Goal: Task Accomplishment & Management: Complete application form

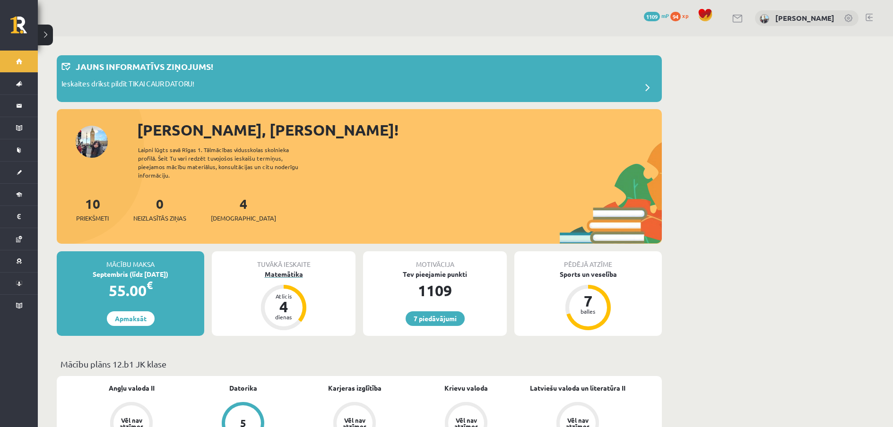
click at [284, 269] on div "Matemātika" at bounding box center [284, 274] width 144 height 10
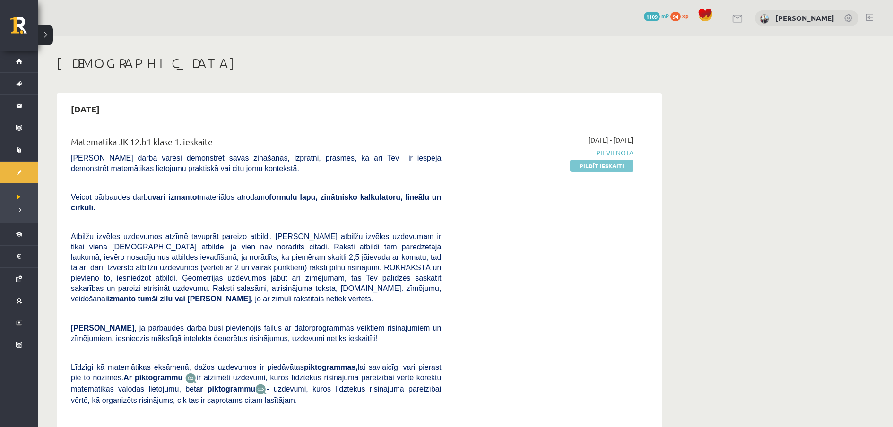
click at [615, 170] on link "Pildīt ieskaiti" at bounding box center [601, 166] width 63 height 12
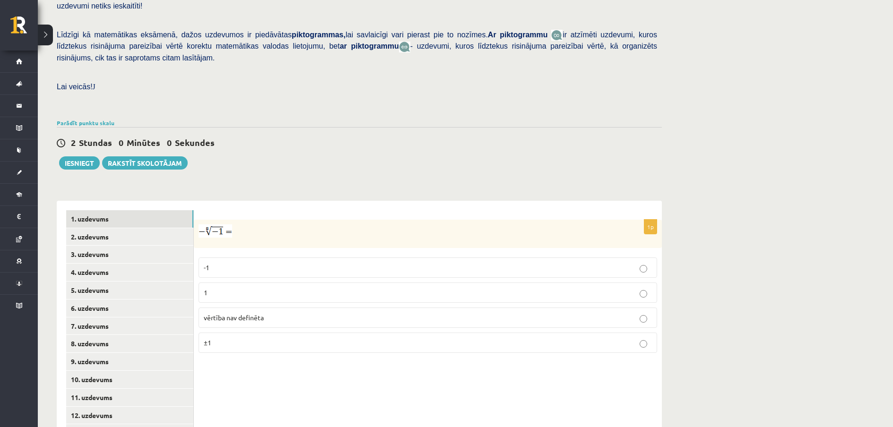
scroll to position [268, 0]
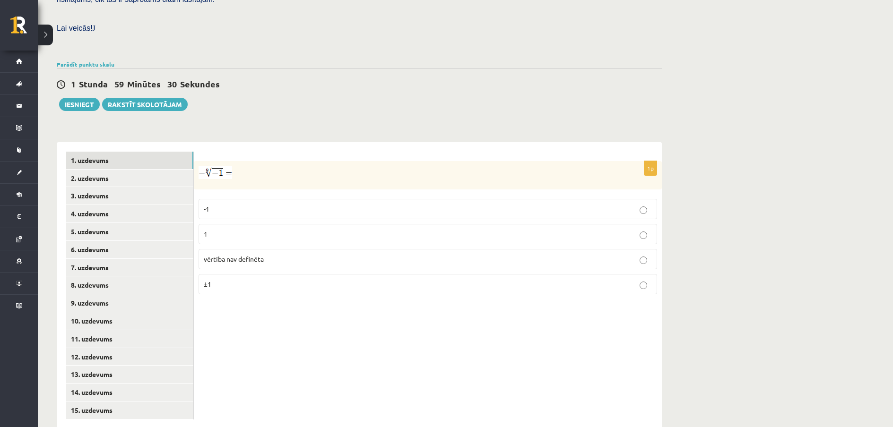
click at [330, 254] on p "vērtība nav definēta" at bounding box center [428, 259] width 448 height 10
click at [126, 170] on link "2. uzdevums" at bounding box center [129, 178] width 127 height 17
click at [256, 231] on p "x 6 5 x 6 5" at bounding box center [428, 236] width 448 height 11
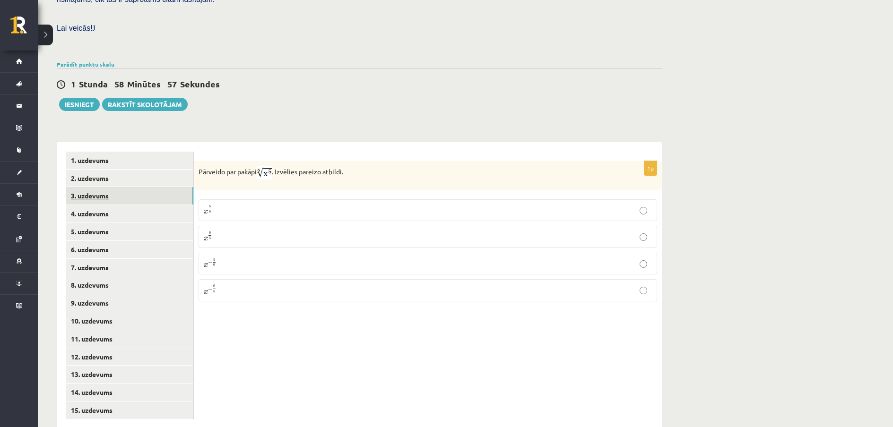
click at [148, 187] on link "3. uzdevums" at bounding box center [129, 195] width 127 height 17
click at [361, 214] on input "text" at bounding box center [381, 222] width 71 height 16
click at [364, 214] on input "text" at bounding box center [381, 222] width 71 height 16
type input "****"
click at [126, 205] on link "4. uzdevums" at bounding box center [129, 213] width 127 height 17
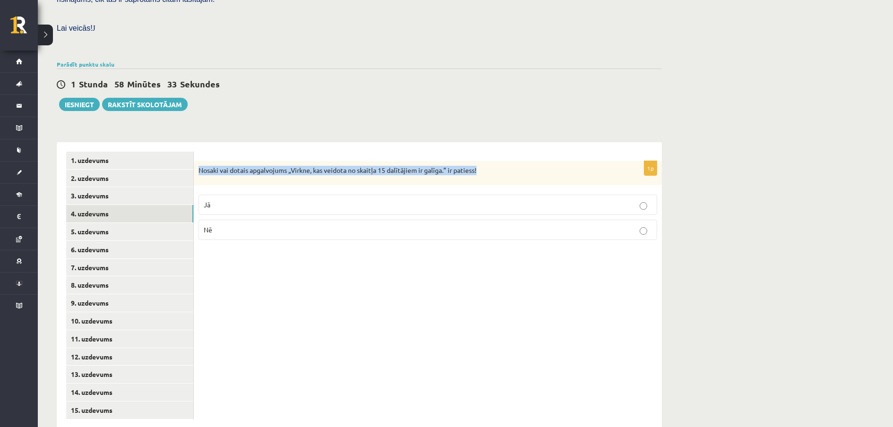
drag, startPoint x: 197, startPoint y: 148, endPoint x: 483, endPoint y: 148, distance: 286.3
click at [483, 161] on div "Nosaki vai dotais apgalvojums „Virkne, kas veidota no skaitļa 15 dalītājiem ir …" at bounding box center [428, 173] width 468 height 25
copy p "Nosaki vai dotais apgalvojums „Virkne, kas veidota no skaitļa 15 dalītājiem ir …"
click at [301, 200] on p "Jā" at bounding box center [428, 205] width 448 height 10
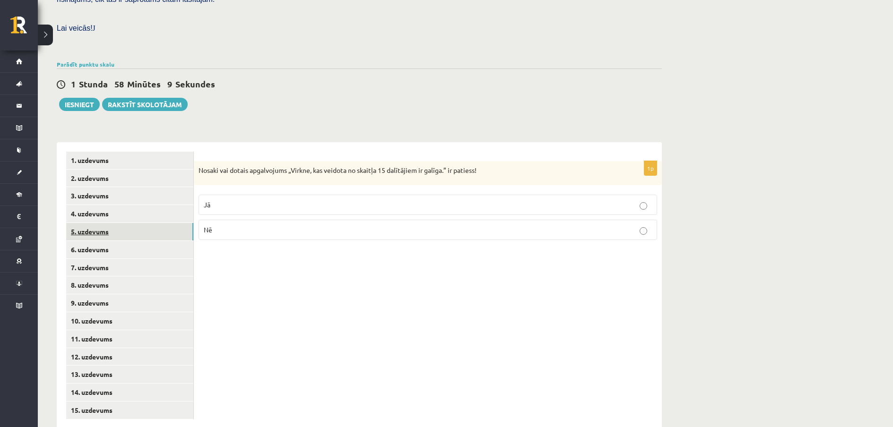
click at [104, 223] on link "5. uzdevums" at bounding box center [129, 231] width 127 height 17
click at [249, 201] on p "Jā" at bounding box center [428, 206] width 448 height 10
click at [148, 241] on link "6. uzdevums" at bounding box center [129, 249] width 127 height 17
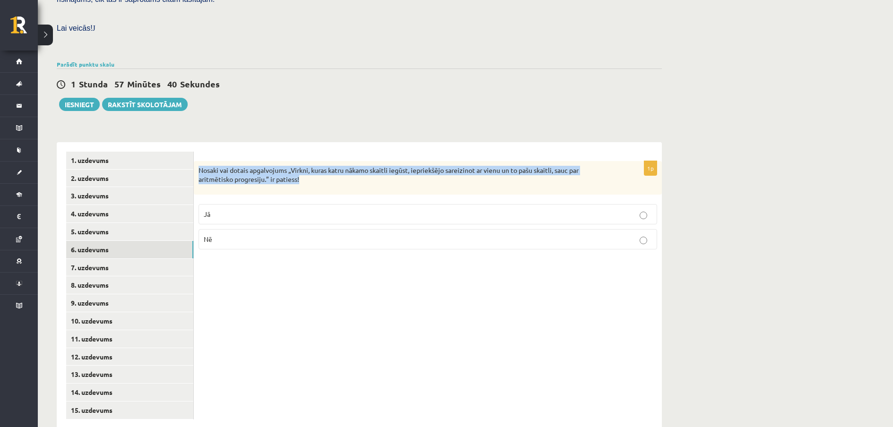
drag, startPoint x: 197, startPoint y: 149, endPoint x: 314, endPoint y: 162, distance: 117.4
click at [314, 162] on div "Nosaki vai dotais apgalvojums „Virkni, kuras katru nākamo skaitli iegūst, iepri…" at bounding box center [428, 178] width 468 height 34
copy p "Nosaki vai dotais apgalvojums „Virkni, kuras katru nākamo skaitli iegūst, iepri…"
click at [325, 164] on div "Nosaki vai dotais apgalvojums „Virkni, kuras katru nākamo skaitli iegūst, iepri…" at bounding box center [428, 178] width 468 height 34
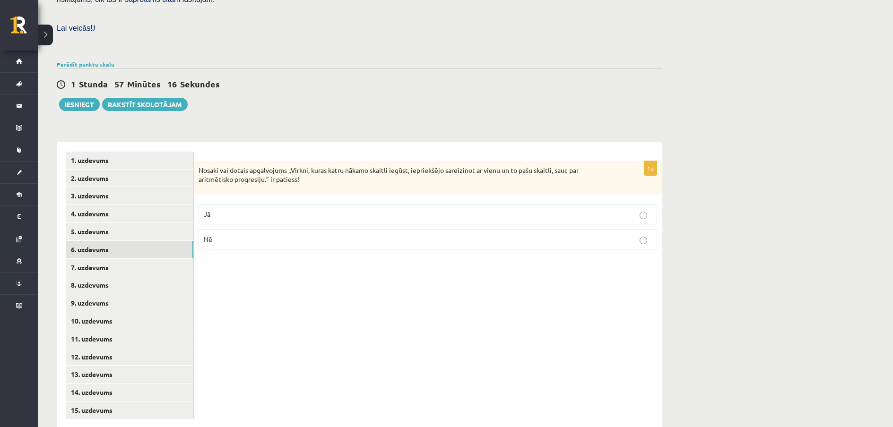
click at [283, 229] on label "Nē" at bounding box center [427, 239] width 458 height 20
click at [130, 259] on link "7. uzdevums" at bounding box center [129, 267] width 127 height 17
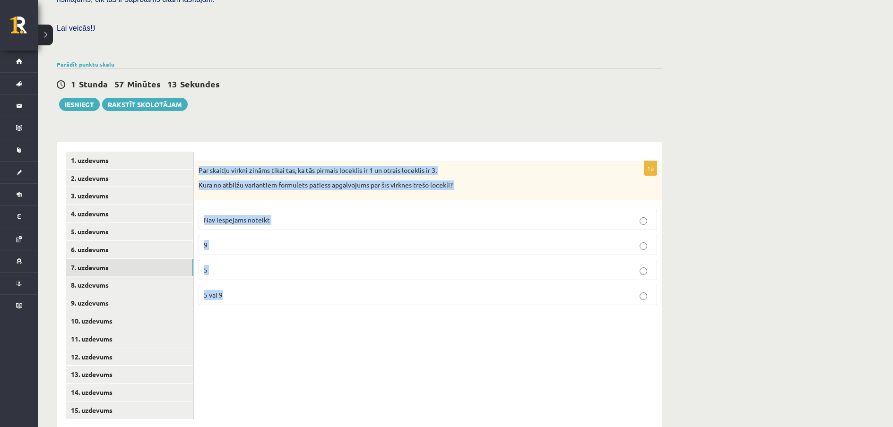
drag, startPoint x: 197, startPoint y: 146, endPoint x: 308, endPoint y: 271, distance: 167.3
click at [308, 271] on div "1p Par skaitļu virkni zināms tikai tas, ka tās pirmais loceklis ir 1 un otrais …" at bounding box center [428, 237] width 468 height 152
copy div "Par skaitļu virkni zināms tikai tas, ka tās pirmais loceklis ir 1 un otrais loc…"
click at [265, 290] on p "5 vai 9" at bounding box center [428, 295] width 448 height 10
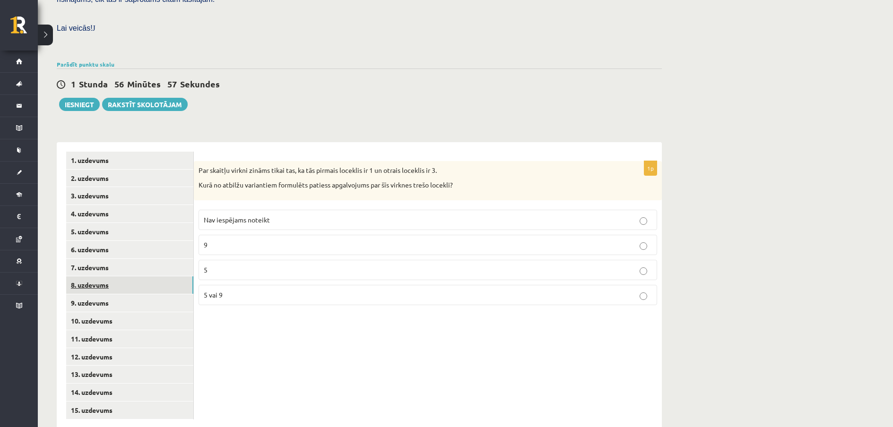
click at [127, 276] on link "8. uzdevums" at bounding box center [129, 284] width 127 height 17
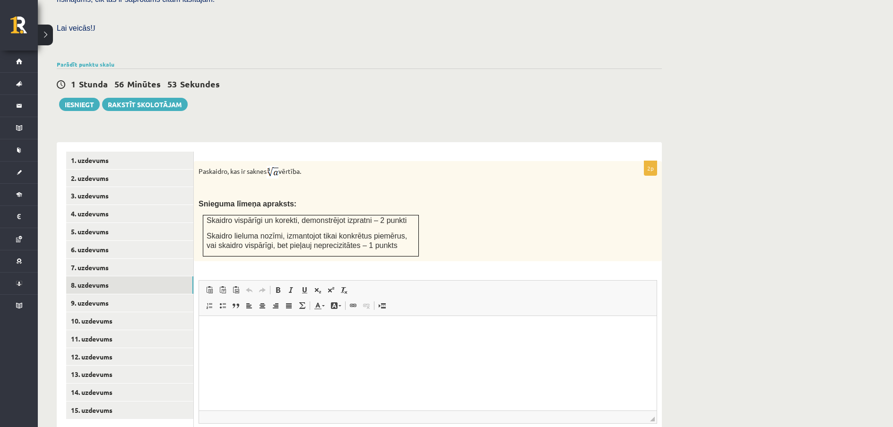
scroll to position [0, 0]
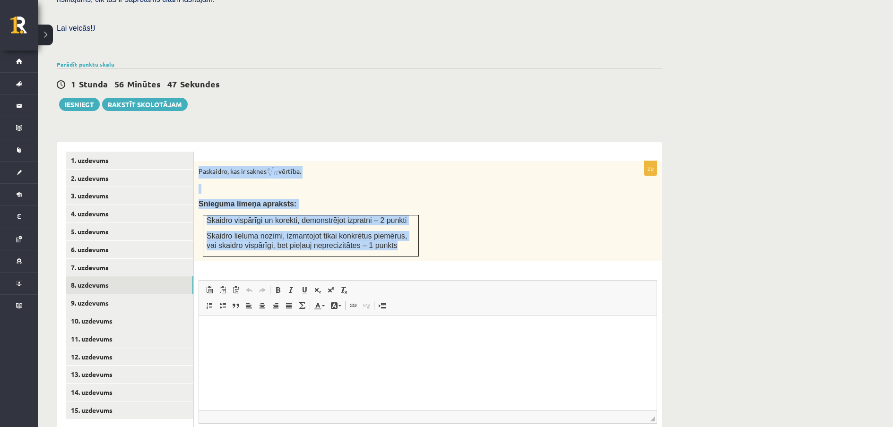
drag, startPoint x: 200, startPoint y: 150, endPoint x: 390, endPoint y: 233, distance: 207.6
click at [390, 233] on div "Paskaidro, kas ir saknes vērtība. Snieguma līmeņa apraksts: Skaidro vispārīgi u…" at bounding box center [428, 211] width 468 height 100
copy div "Paskaidro, kas ir saknes vērtība. Snieguma līmeņa apraksts: Skaidro vispārīgi u…"
click at [473, 217] on div "Paskaidro, kas ir saknes vērtība. Snieguma līmeņa apraksts: Skaidro vispārīgi u…" at bounding box center [428, 211] width 468 height 100
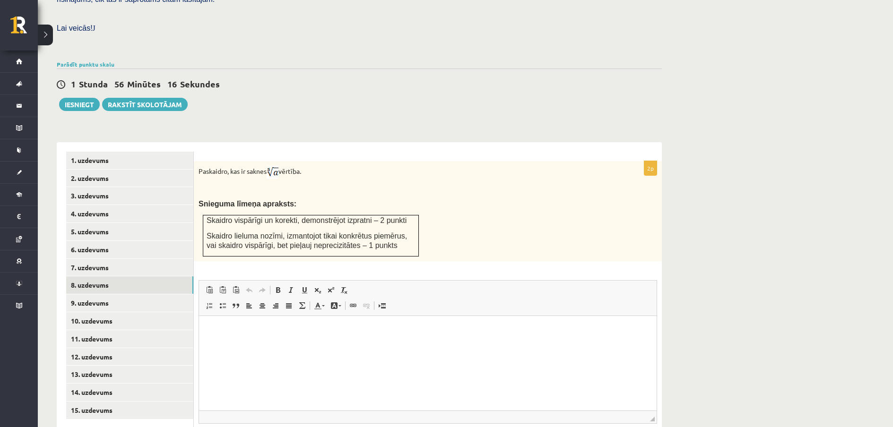
click at [276, 166] on img at bounding box center [272, 172] width 12 height 13
click at [337, 335] on html at bounding box center [427, 330] width 457 height 29
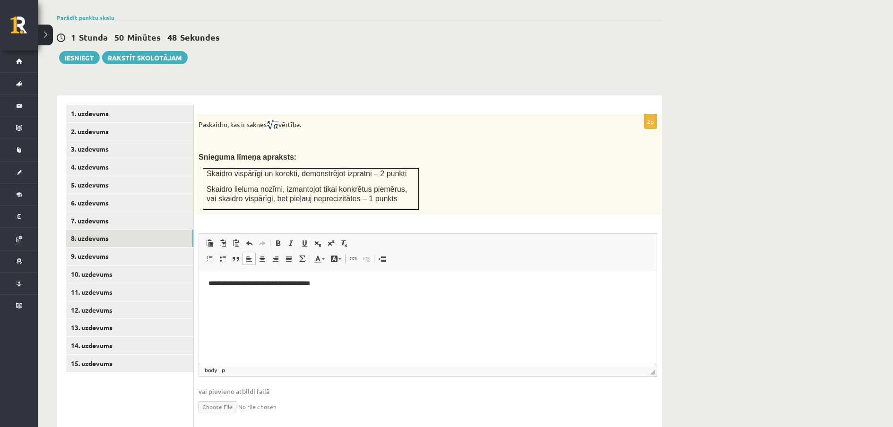
scroll to position [326, 0]
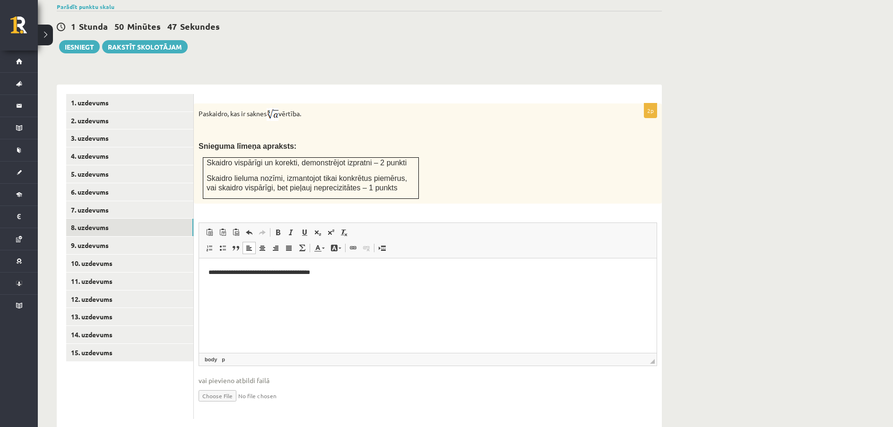
click at [217, 386] on input "file" at bounding box center [427, 395] width 458 height 19
click at [222, 386] on input "file" at bounding box center [427, 395] width 458 height 19
type input "**********"
click at [121, 237] on link "9. uzdevums" at bounding box center [129, 245] width 127 height 17
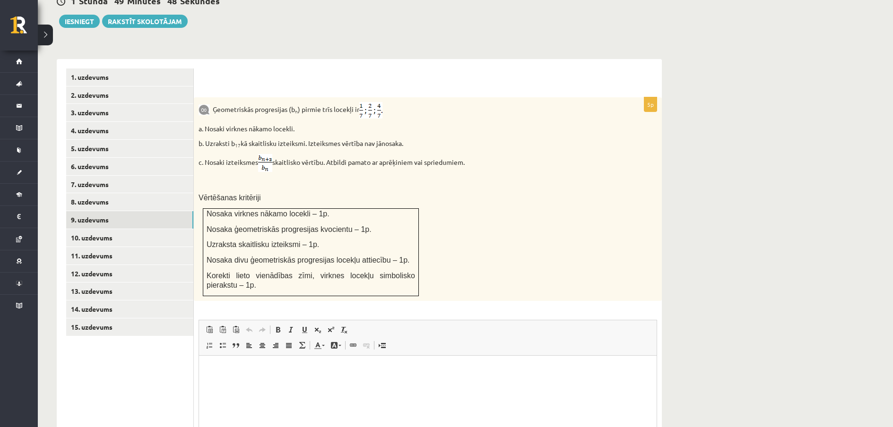
scroll to position [354, 0]
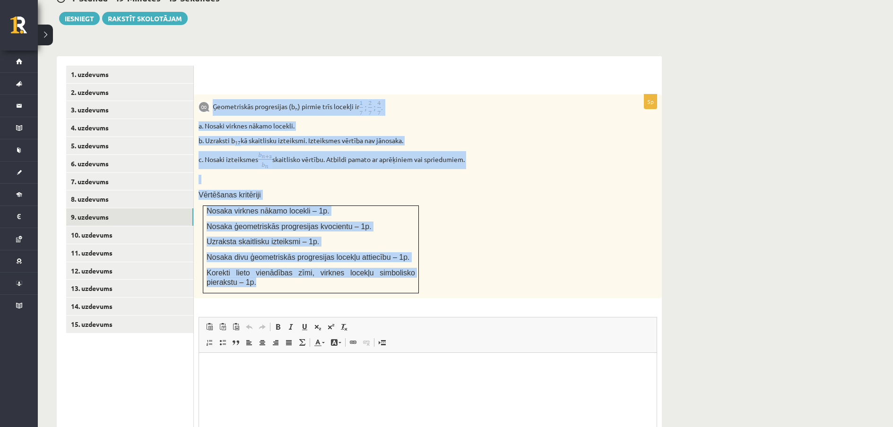
drag, startPoint x: 213, startPoint y: 83, endPoint x: 404, endPoint y: 267, distance: 266.0
click at [404, 267] on div "Ģeometriskās progresijas (b n ) pirmie trīs locekļi ir a. Nosaki virknes nākamo…" at bounding box center [428, 196] width 468 height 204
copy div "Ģeometriskās progresijas (b n ) pirmie trīs locekļi ir a. Nosaki virknes nākamo…"
click at [380, 99] on img at bounding box center [370, 107] width 23 height 17
click at [415, 99] on p "Ģeometriskās progresijas (b n ) pirmie trīs locekļi ir" at bounding box center [403, 107] width 411 height 17
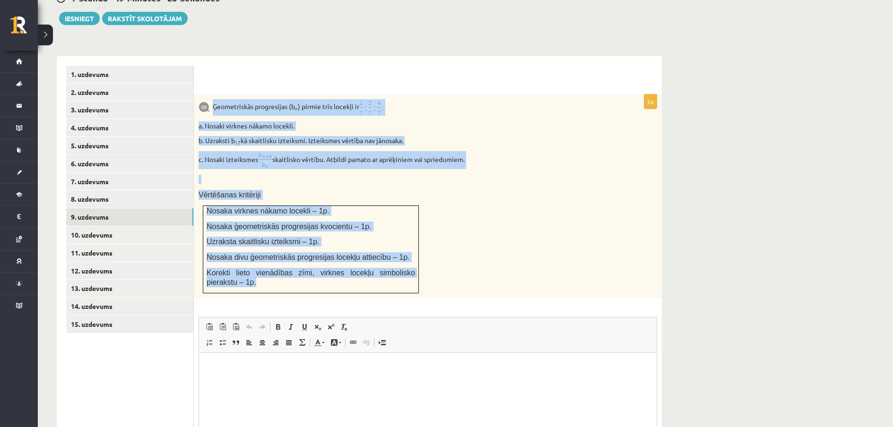
click at [418, 121] on p "a. Nosaki virknes nākamo locekli." at bounding box center [403, 125] width 411 height 9
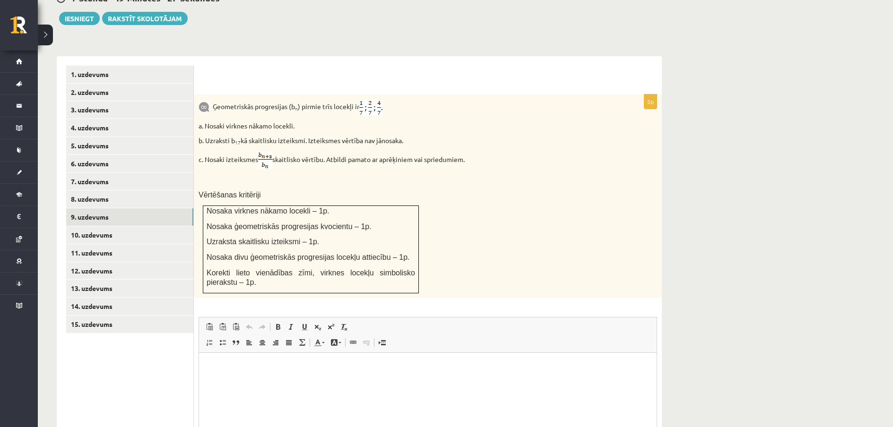
click at [515, 279] on div "5p Ģeometriskās progresijas (b n ) pirmie trīs locekļi ir a. Nosaki virknes nāk…" at bounding box center [428, 303] width 468 height 419
click at [130, 190] on link "8. uzdevums" at bounding box center [129, 198] width 127 height 17
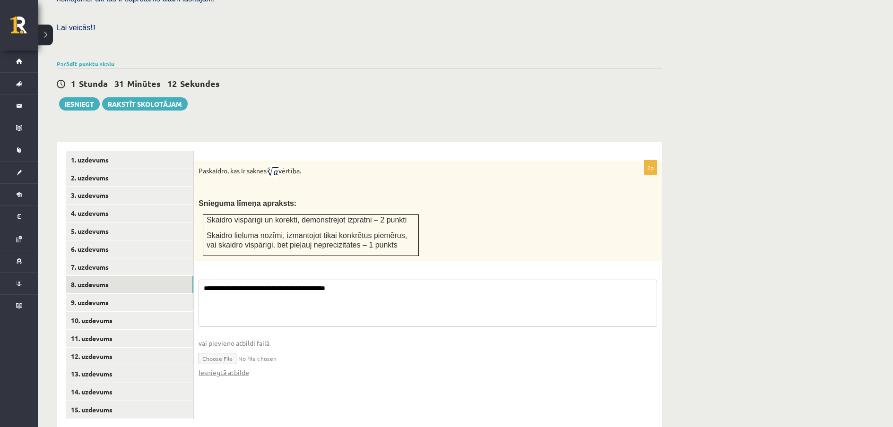
click at [265, 280] on textarea "**********" at bounding box center [427, 303] width 458 height 47
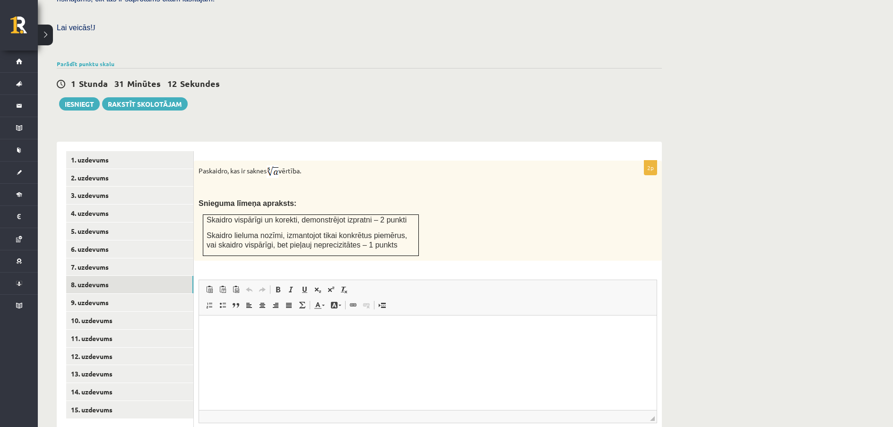
click at [265, 286] on span at bounding box center [262, 290] width 8 height 8
click at [257, 329] on p "**********" at bounding box center [427, 330] width 438 height 10
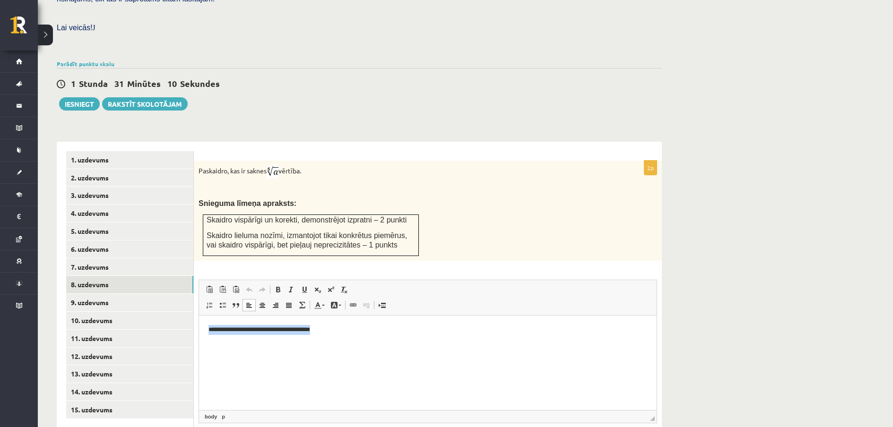
copy p "**********"
click at [136, 294] on link "9. uzdevums" at bounding box center [129, 302] width 127 height 17
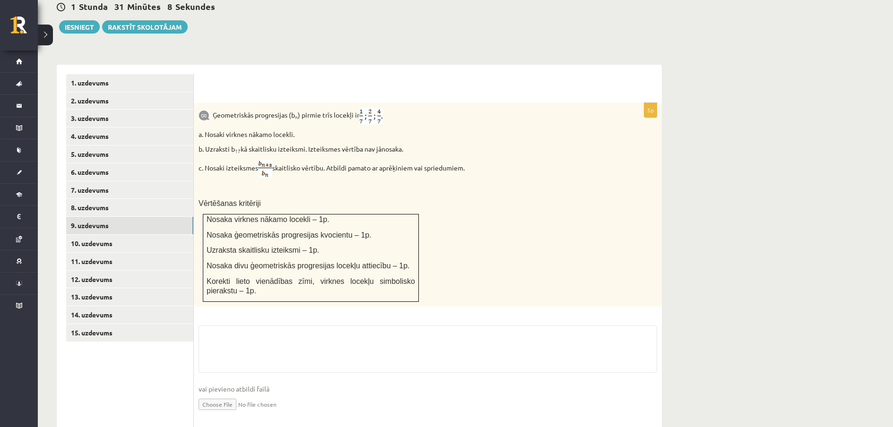
scroll to position [354, 0]
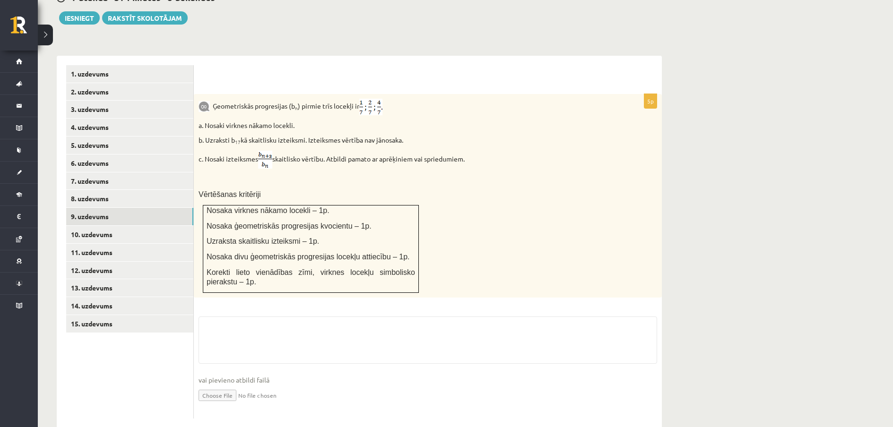
click at [292, 317] on fieldset "vai pievieno atbildi failā Iesniegtā atbilde" at bounding box center [427, 365] width 458 height 97
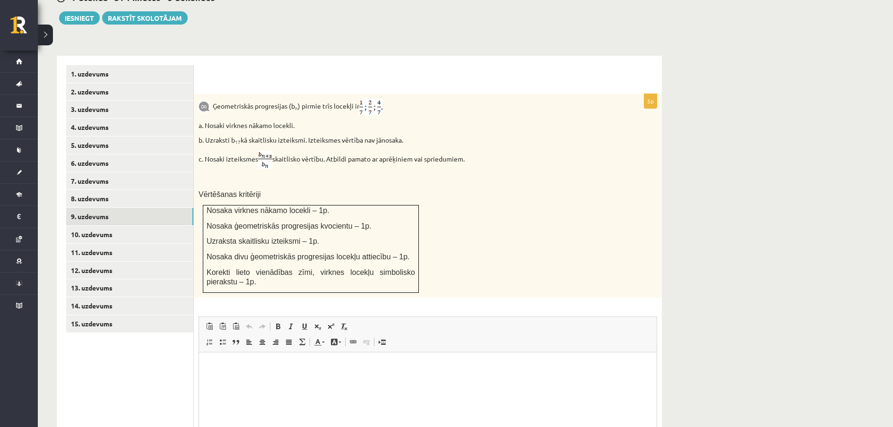
scroll to position [0, 0]
click at [289, 375] on html at bounding box center [427, 366] width 457 height 29
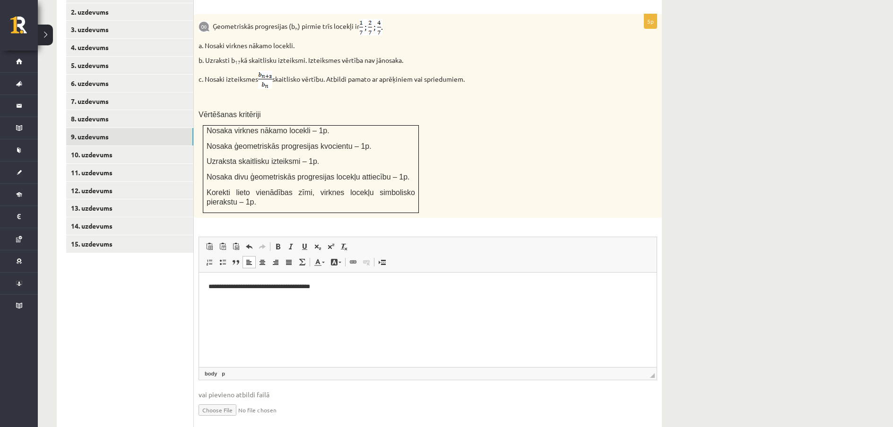
scroll to position [448, 0]
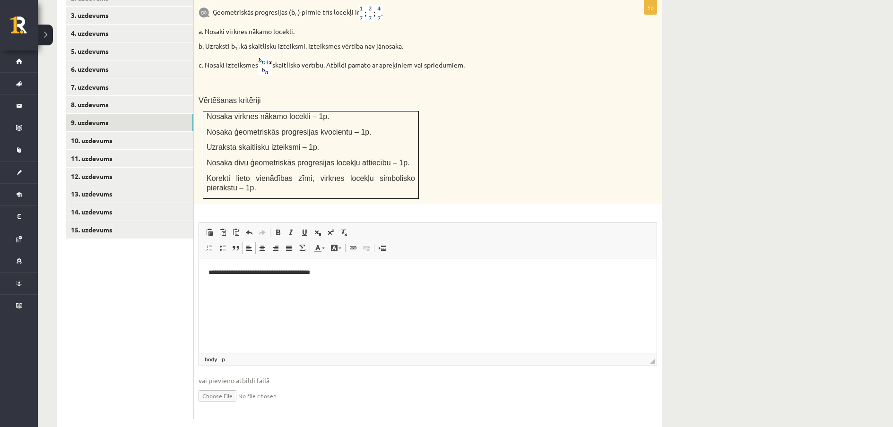
click at [232, 386] on input "file" at bounding box center [427, 395] width 458 height 19
type input "**********"
click at [137, 132] on link "10. uzdevums" at bounding box center [129, 140] width 127 height 17
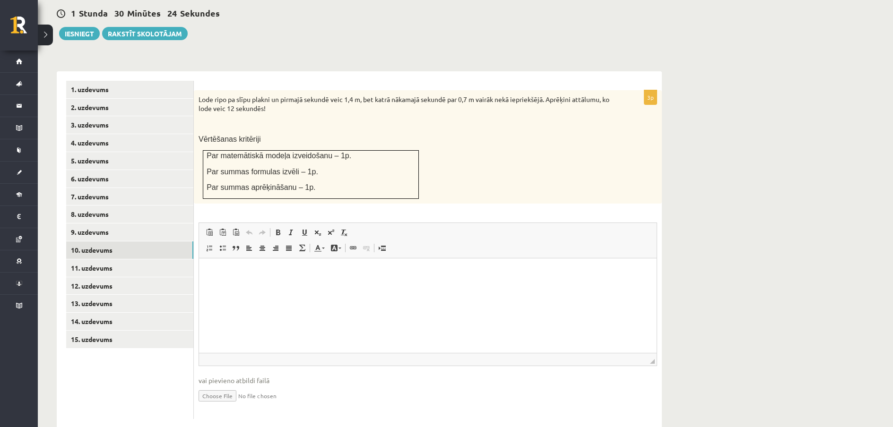
scroll to position [0, 0]
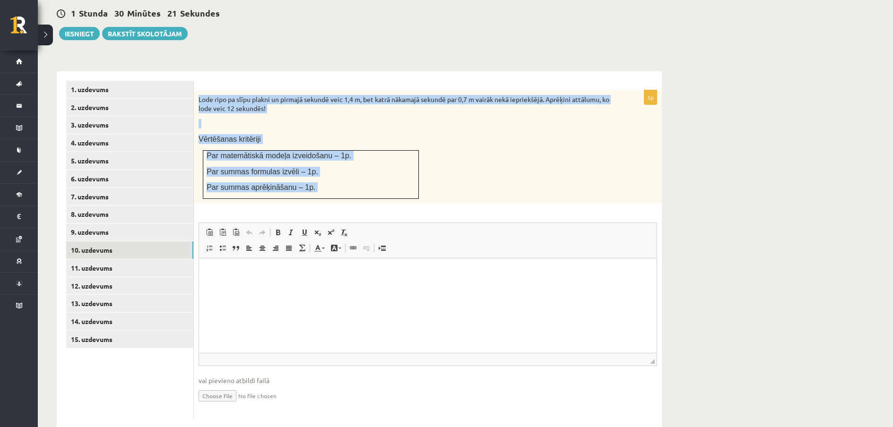
drag, startPoint x: 196, startPoint y: 79, endPoint x: 356, endPoint y: 186, distance: 192.4
click at [356, 186] on div "3p Lode ripo pa slīpu plakni un pirmajā sekundē veic 1,4 m, bet katrā nākamajā …" at bounding box center [428, 254] width 468 height 329
copy div "Lode ripo pa slīpu plakni un pirmajā sekundē veic 1,4 m, bet katrā nākamajā sek…"
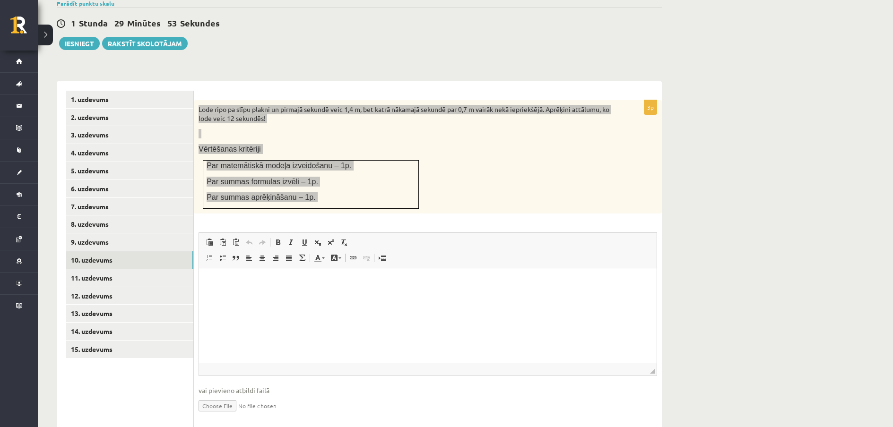
scroll to position [339, 0]
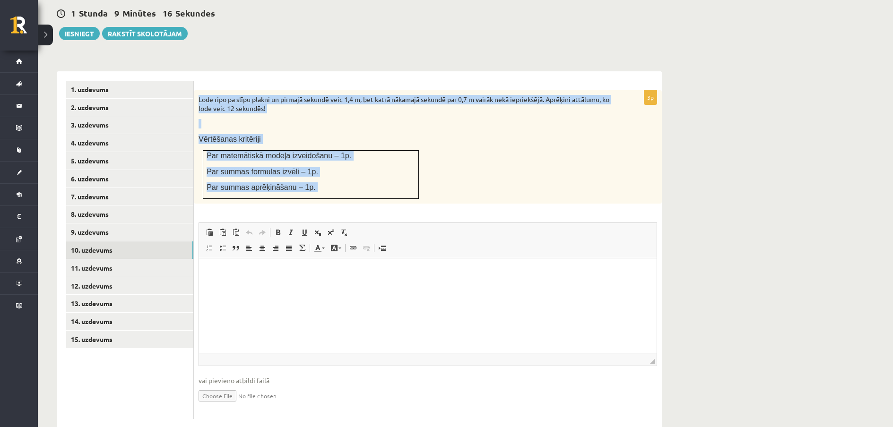
click at [293, 119] on p at bounding box center [403, 123] width 411 height 9
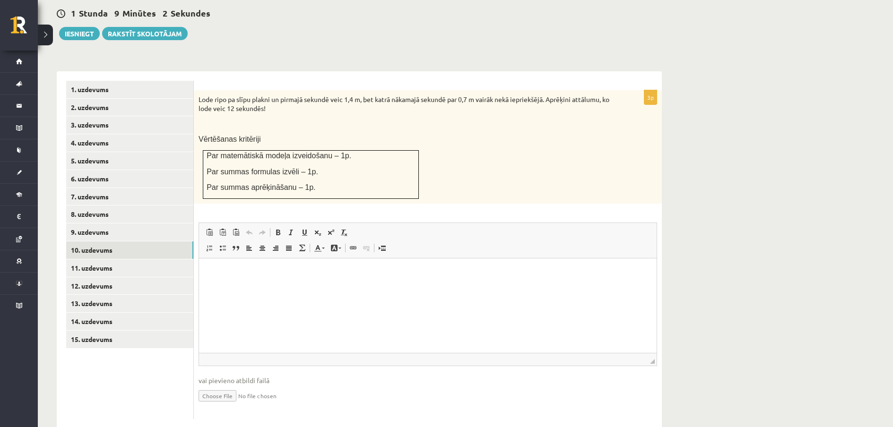
click at [238, 287] on html at bounding box center [427, 272] width 457 height 29
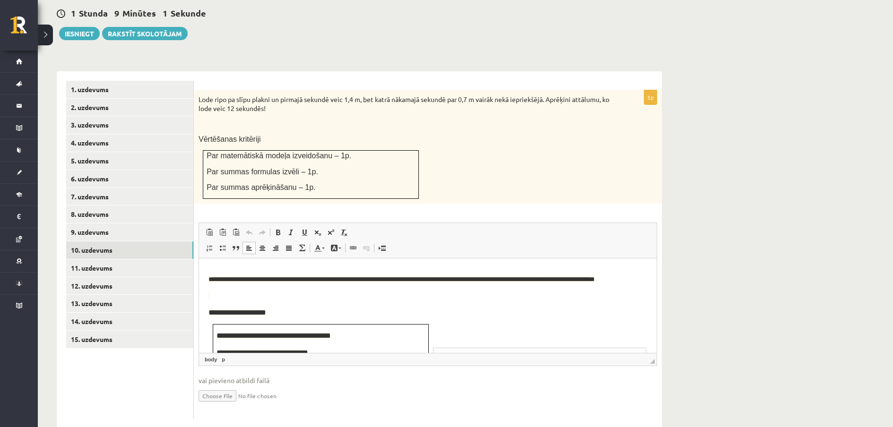
scroll to position [24, 0]
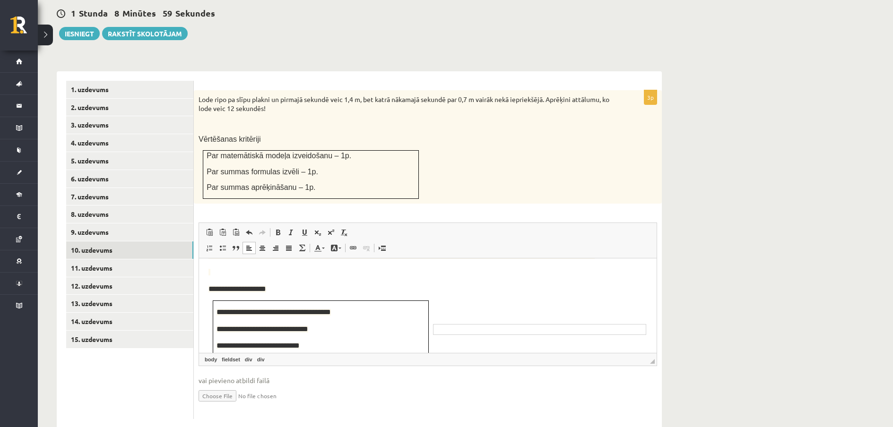
click at [232, 277] on span "Bagātinātā teksta redaktors, wiswyg-editor-user-answer-47024897382780" at bounding box center [403, 272] width 391 height 10
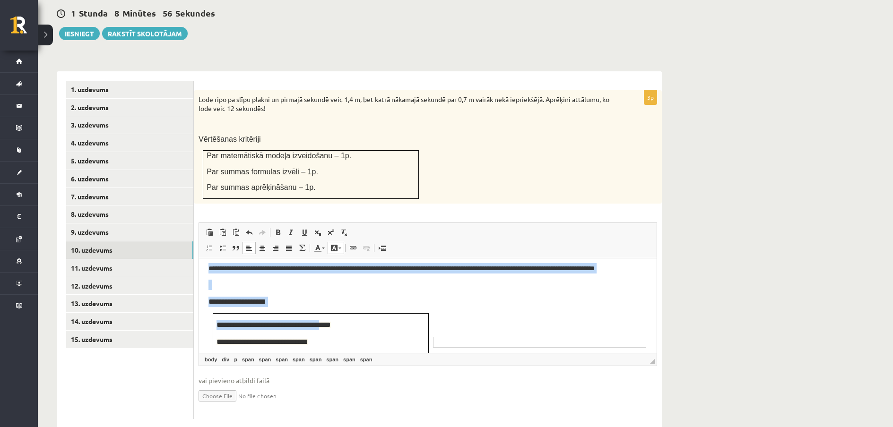
scroll to position [39, 0]
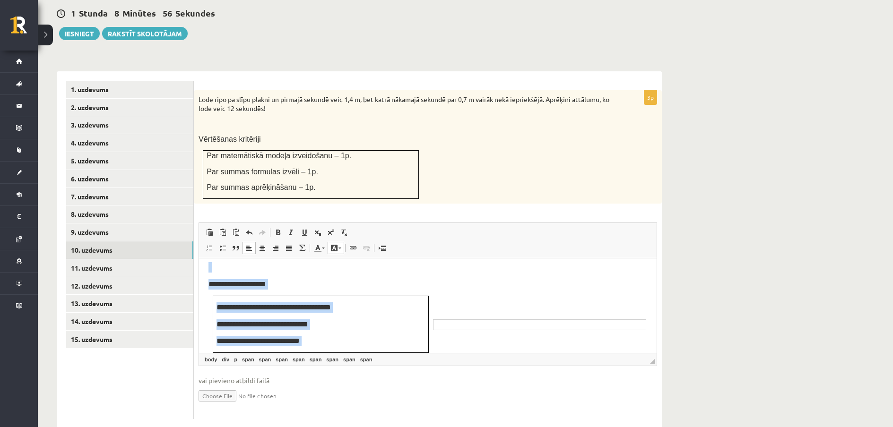
drag, startPoint x: 207, startPoint y: 274, endPoint x: 366, endPoint y: 360, distance: 180.1
click at [366, 353] on html "**********" at bounding box center [427, 291] width 457 height 123
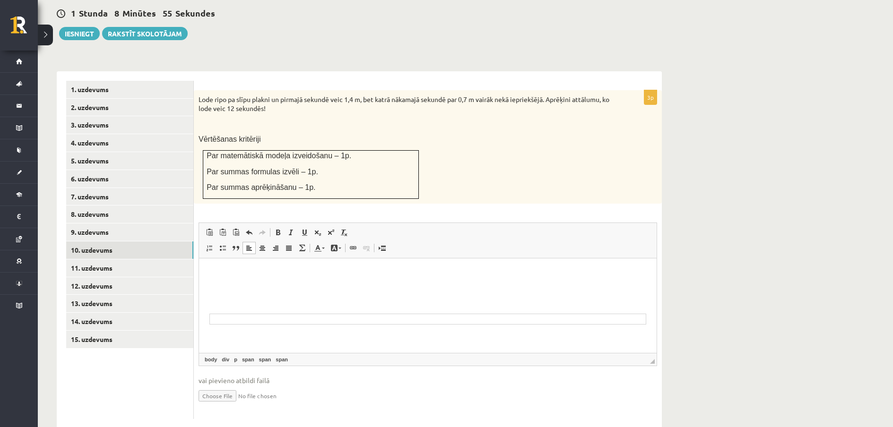
scroll to position [0, 0]
click at [329, 326] on html at bounding box center [427, 296] width 457 height 76
click at [131, 206] on link "8. uzdevums" at bounding box center [129, 214] width 127 height 17
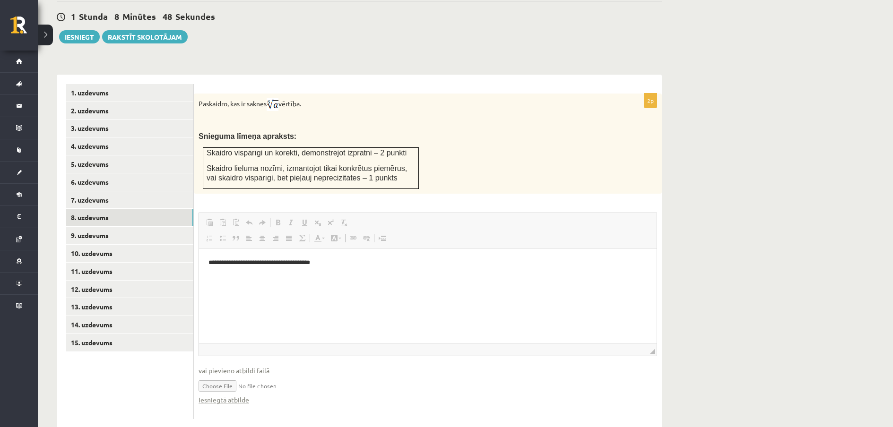
click at [322, 277] on html "**********" at bounding box center [427, 262] width 457 height 29
click at [304, 259] on p "**********" at bounding box center [427, 262] width 438 height 10
copy p "**********"
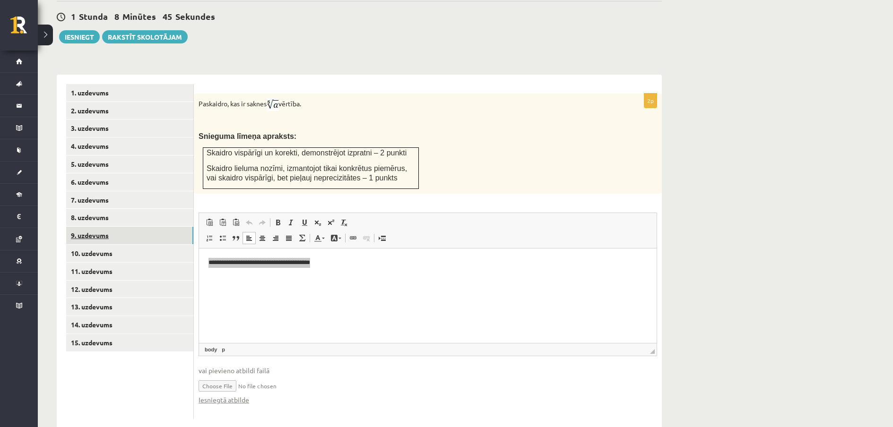
click at [130, 227] on link "9. uzdevums" at bounding box center [129, 235] width 127 height 17
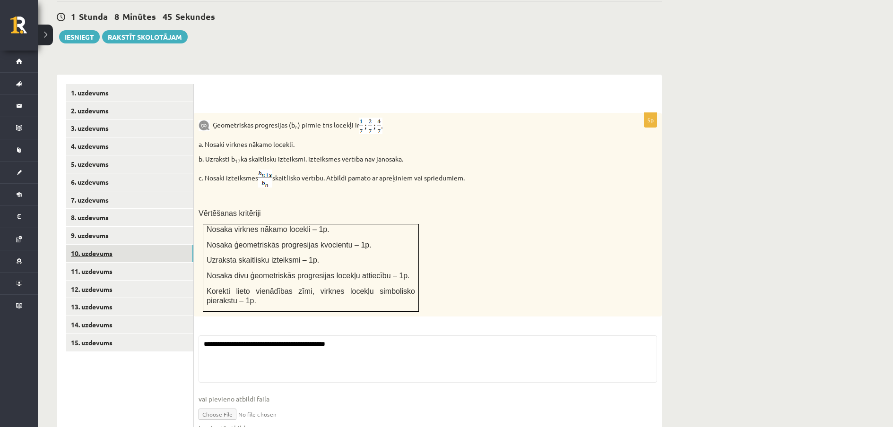
click at [133, 245] on link "10. uzdevums" at bounding box center [129, 253] width 127 height 17
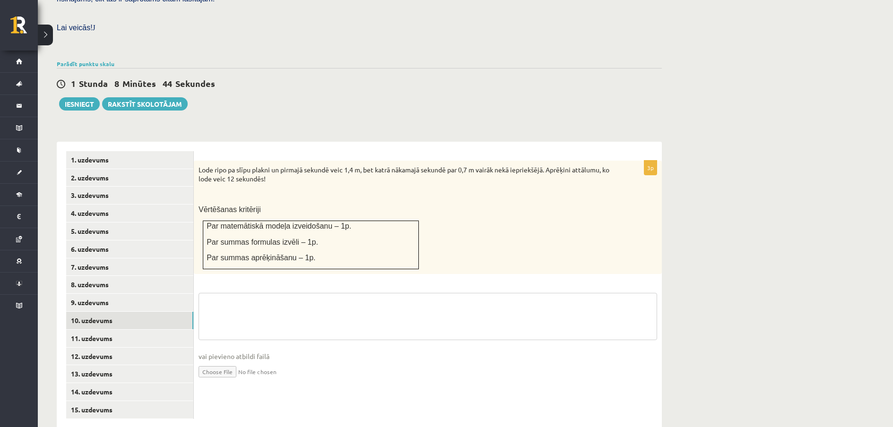
click at [276, 293] on textarea at bounding box center [427, 316] width 458 height 47
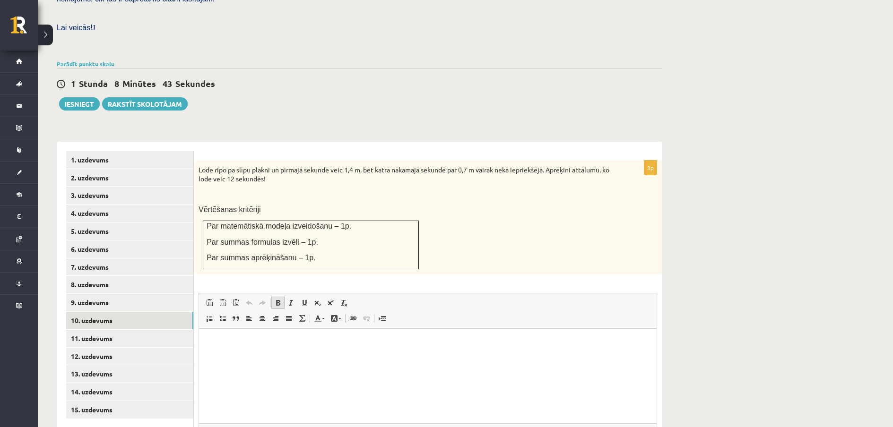
scroll to position [0, 0]
click at [259, 348] on html at bounding box center [427, 343] width 457 height 29
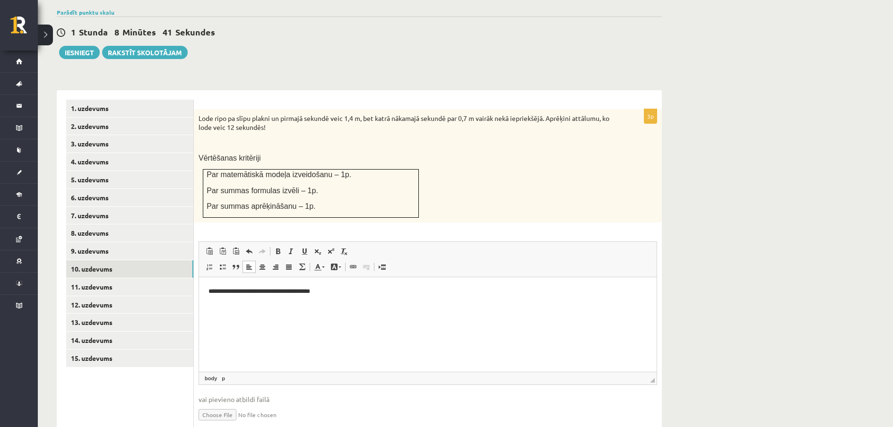
scroll to position [339, 0]
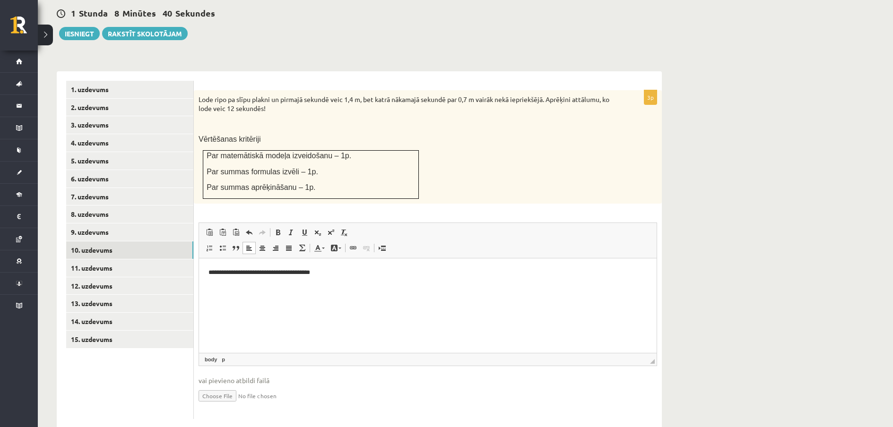
click at [229, 386] on input "file" at bounding box center [427, 395] width 458 height 19
type input "**********"
click at [112, 259] on link "11. uzdevums" at bounding box center [129, 267] width 127 height 17
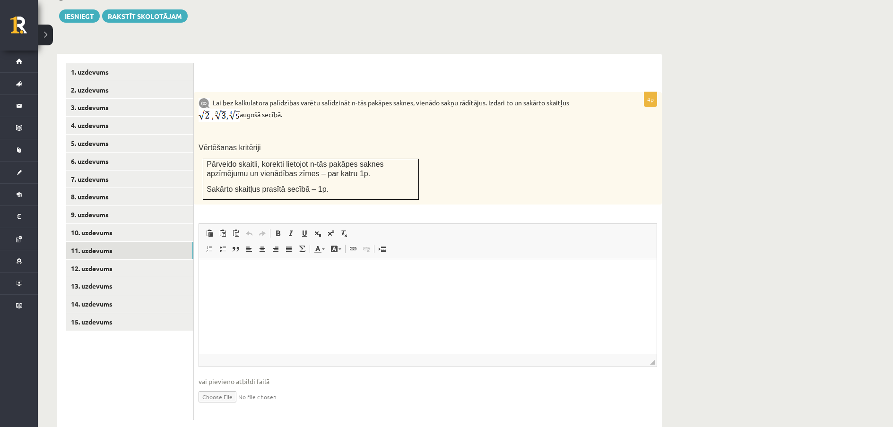
scroll to position [357, 0]
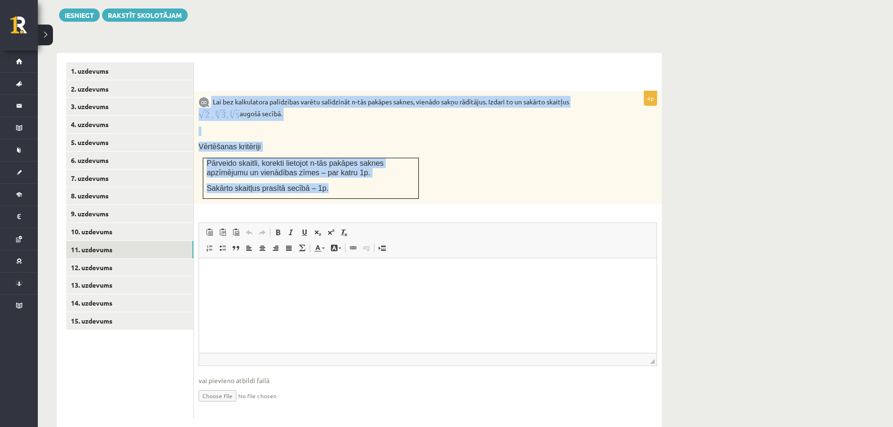
drag, startPoint x: 212, startPoint y: 79, endPoint x: 330, endPoint y: 165, distance: 146.1
click at [330, 165] on div "Lai bez kalkulatora palīdzības varētu salīdzināt n-tās pakāpes saknes, vienādo …" at bounding box center [428, 147] width 468 height 113
copy div "Lai bez kalkulatora palīdzības varētu salīdzināt n-tās pakāpes saknes, vienādo …"
click at [222, 108] on img at bounding box center [218, 114] width 41 height 13
click at [270, 127] on p at bounding box center [403, 131] width 411 height 9
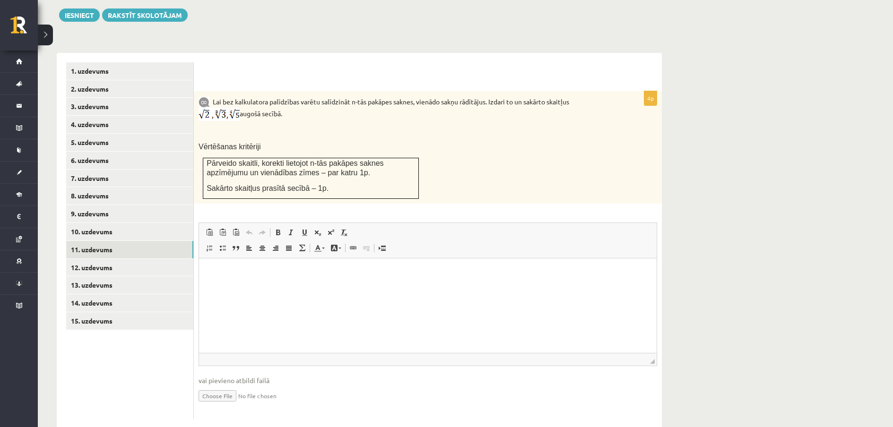
click at [226, 108] on img at bounding box center [218, 114] width 41 height 13
click at [216, 108] on img at bounding box center [218, 114] width 41 height 13
drag, startPoint x: 216, startPoint y: 93, endPoint x: 352, endPoint y: 112, distance: 136.5
click at [352, 127] on p at bounding box center [403, 131] width 411 height 9
click at [116, 62] on link "1. uzdevums" at bounding box center [129, 70] width 127 height 17
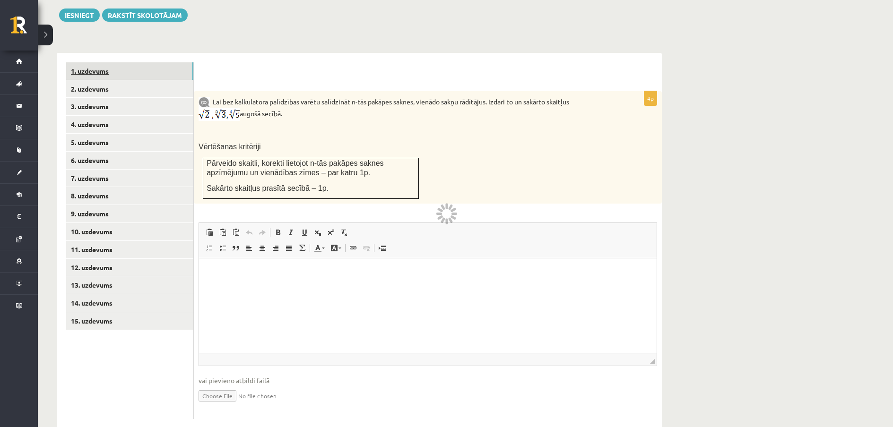
scroll to position [268, 0]
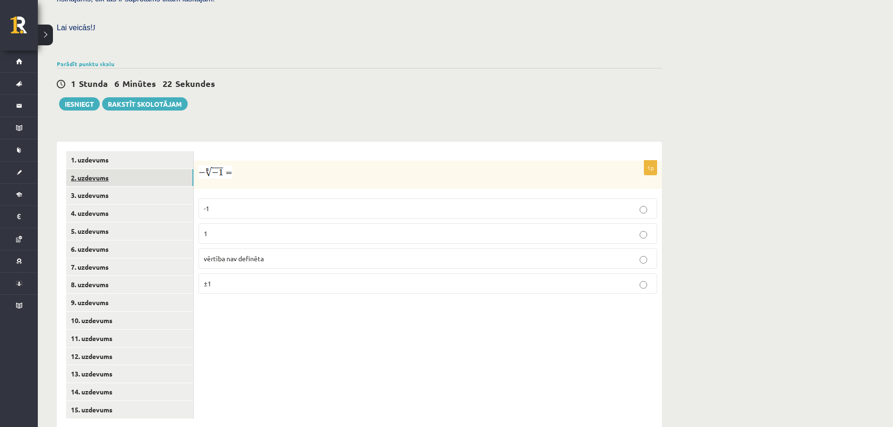
click at [124, 169] on link "2. uzdevums" at bounding box center [129, 177] width 127 height 17
click at [129, 187] on link "3. uzdevums" at bounding box center [129, 195] width 127 height 17
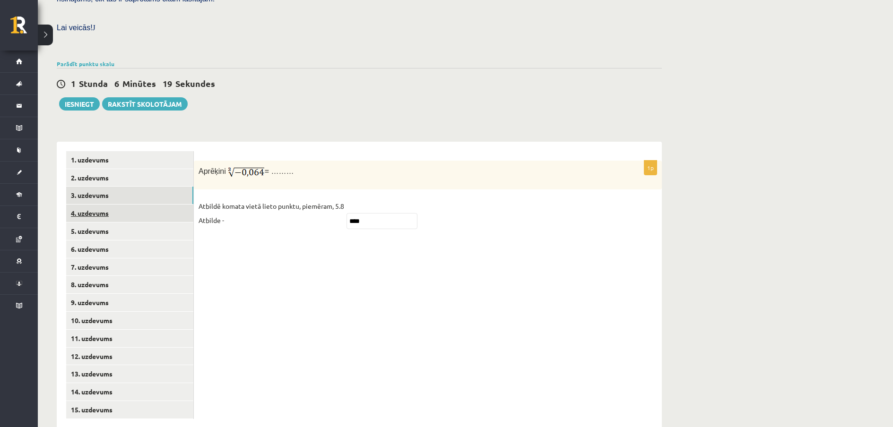
click at [129, 205] on link "4. uzdevums" at bounding box center [129, 213] width 127 height 17
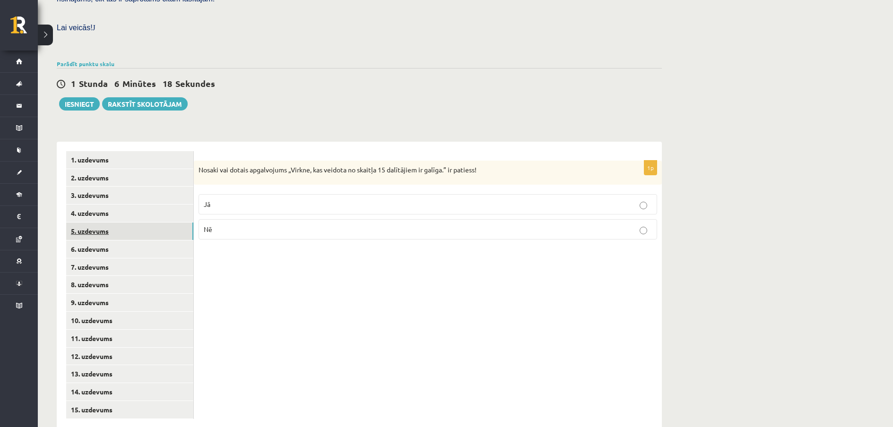
click at [129, 223] on link "5. uzdevums" at bounding box center [129, 231] width 127 height 17
click at [134, 240] on link "6. uzdevums" at bounding box center [129, 248] width 127 height 17
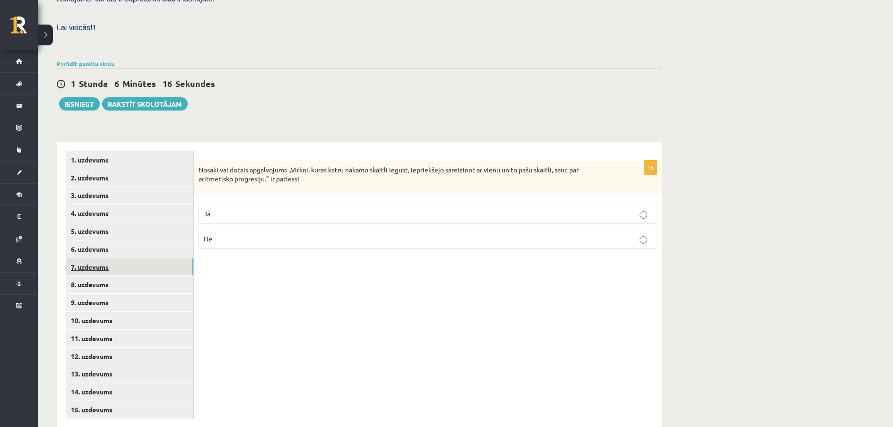
click at [137, 258] on link "7. uzdevums" at bounding box center [129, 266] width 127 height 17
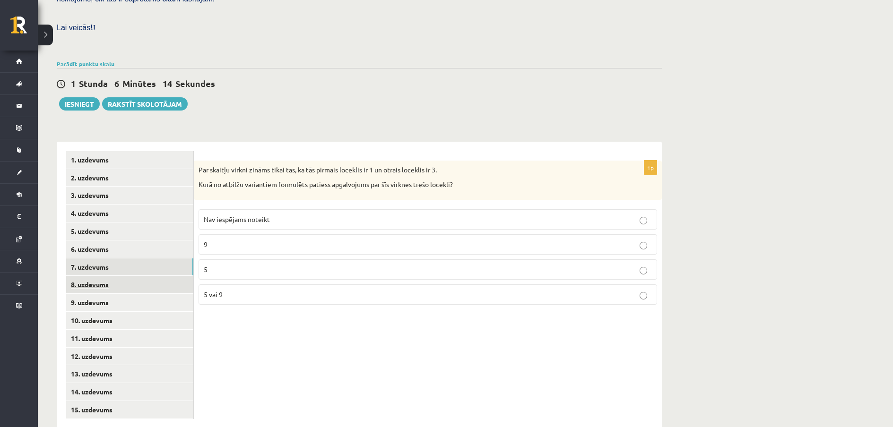
click at [139, 276] on link "8. uzdevums" at bounding box center [129, 284] width 127 height 17
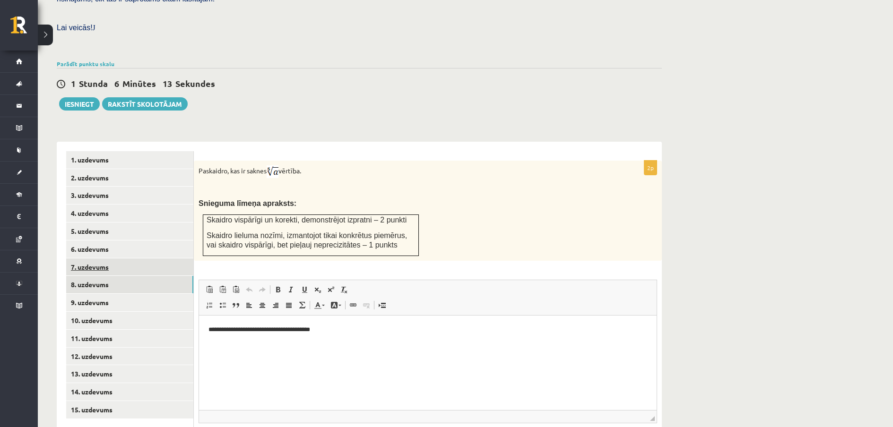
scroll to position [0, 0]
click at [130, 294] on link "9. uzdevums" at bounding box center [129, 302] width 127 height 17
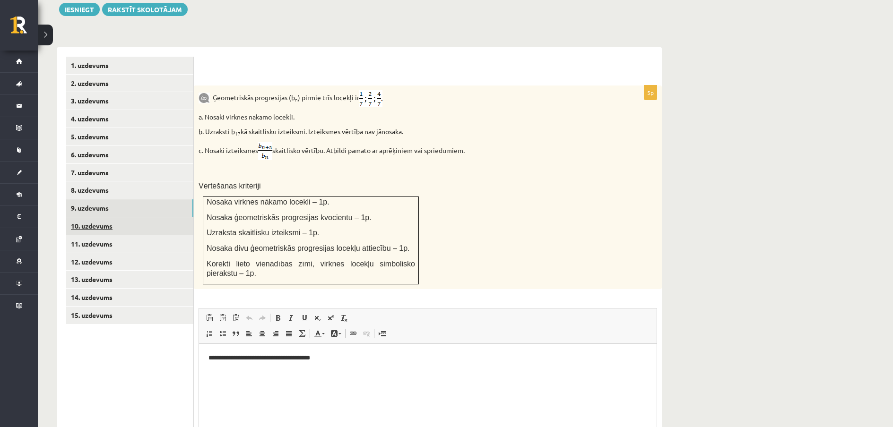
click at [149, 217] on link "10. uzdevums" at bounding box center [129, 225] width 127 height 17
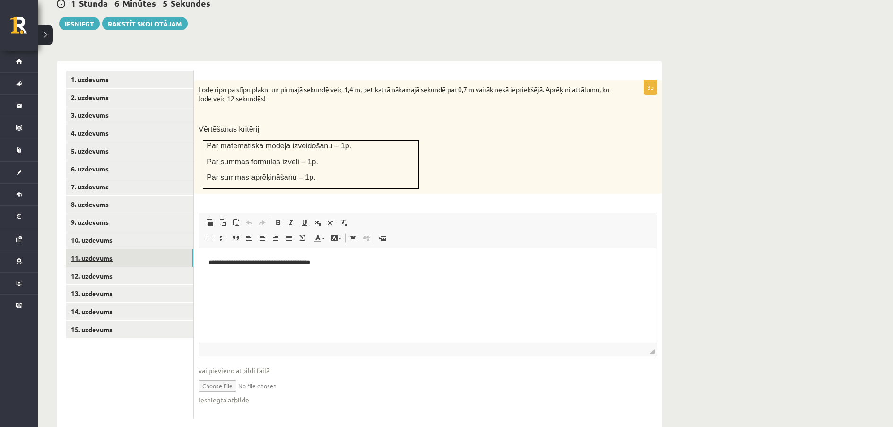
click at [137, 249] on link "11. uzdevums" at bounding box center [129, 257] width 127 height 17
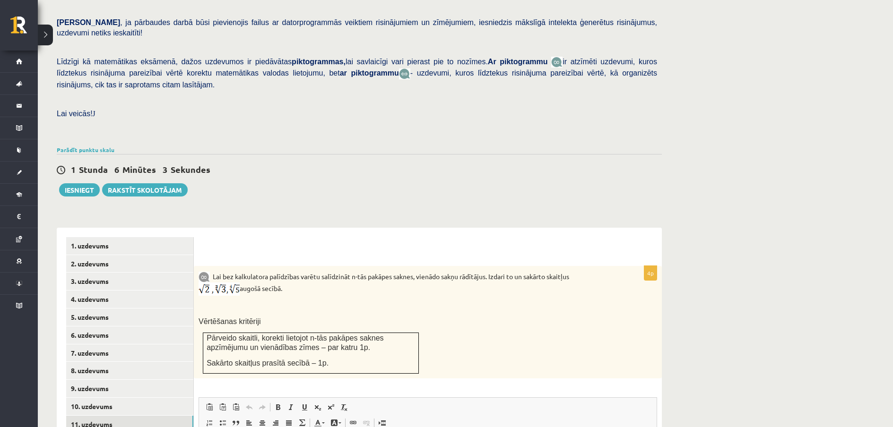
scroll to position [160, 0]
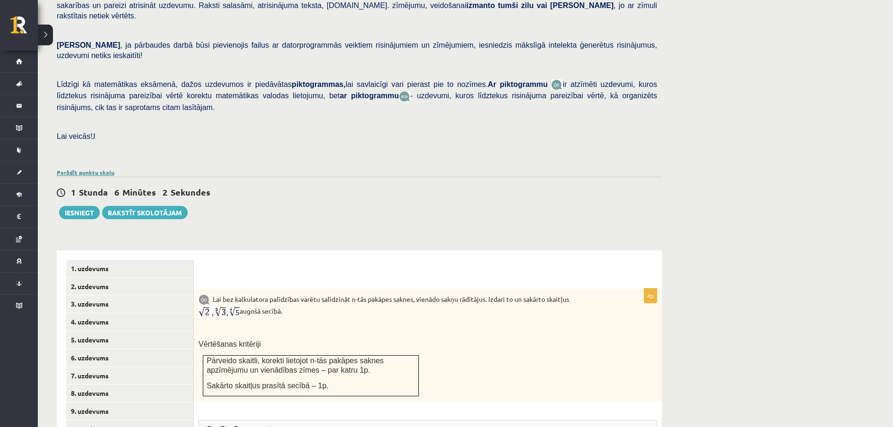
click at [91, 169] on link "Parādīt punktu skalu" at bounding box center [86, 173] width 58 height 8
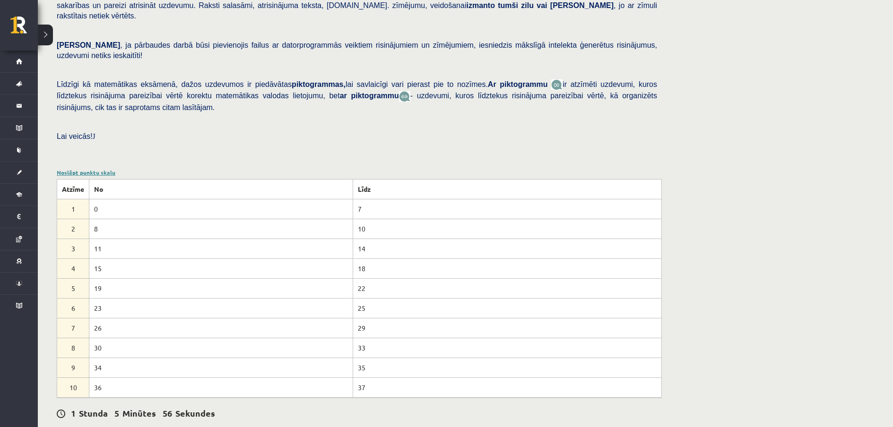
click at [77, 169] on link "Noslēpt punktu skalu" at bounding box center [86, 173] width 59 height 8
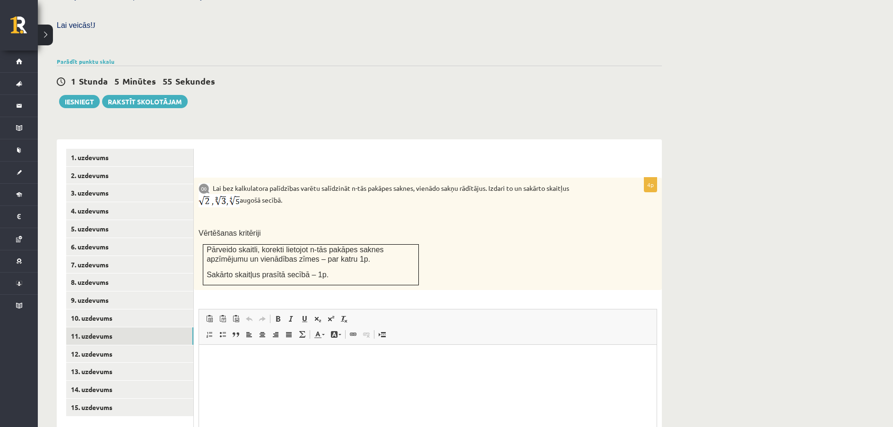
scroll to position [301, 0]
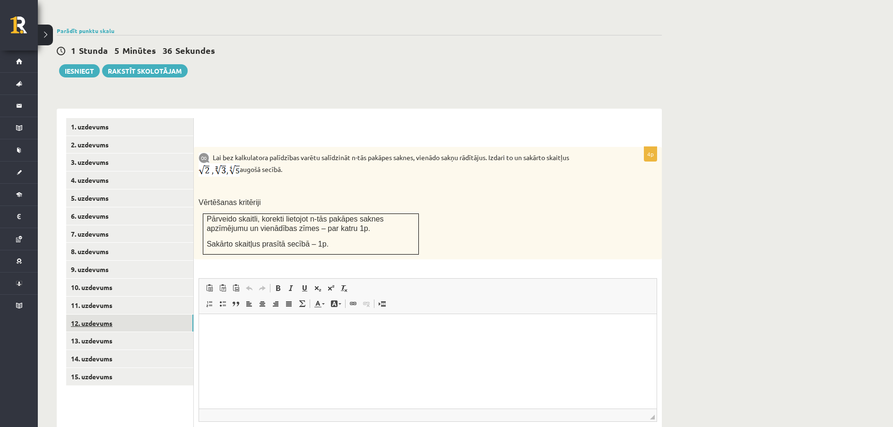
click at [132, 315] on link "12. uzdevums" at bounding box center [129, 323] width 127 height 17
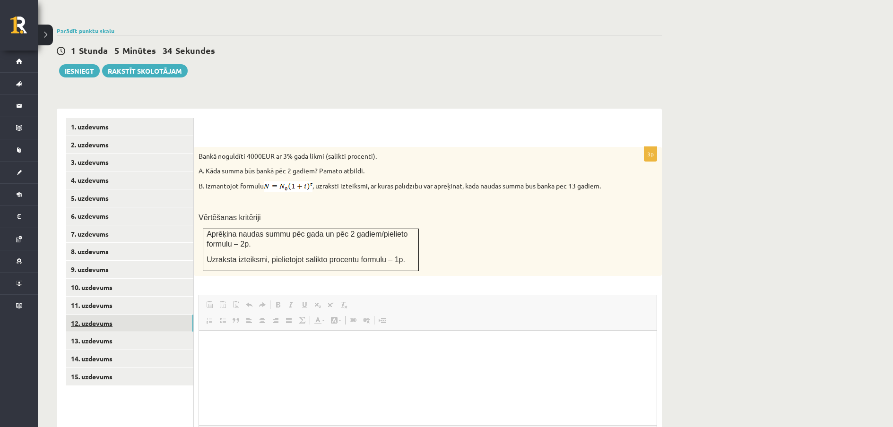
scroll to position [0, 0]
click at [127, 297] on link "11. uzdevums" at bounding box center [129, 305] width 127 height 17
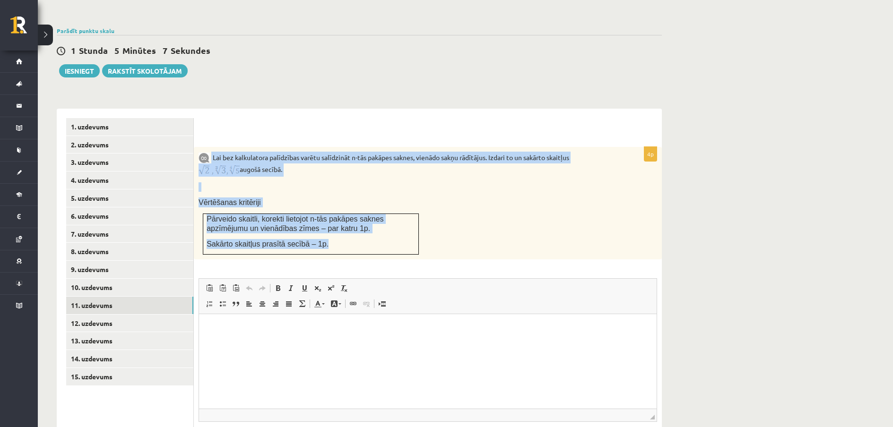
drag, startPoint x: 212, startPoint y: 133, endPoint x: 326, endPoint y: 228, distance: 148.3
click at [326, 228] on div "Lai bez kalkulatora palīdzības varētu salīdzināt n-tās pakāpes saknes, vienādo …" at bounding box center [428, 203] width 468 height 113
copy div "Lai bez kalkulatora palīdzības varētu salīdzināt n-tās pakāpes saknes, vienādo …"
click at [125, 315] on link "12. uzdevums" at bounding box center [129, 323] width 127 height 17
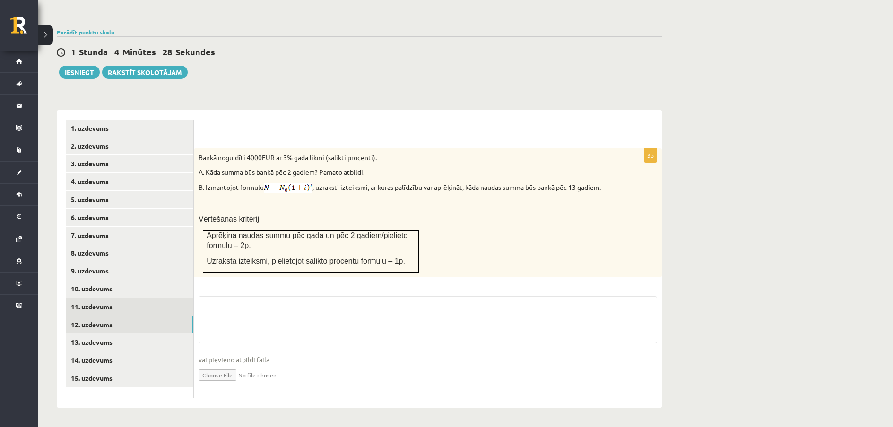
scroll to position [280, 0]
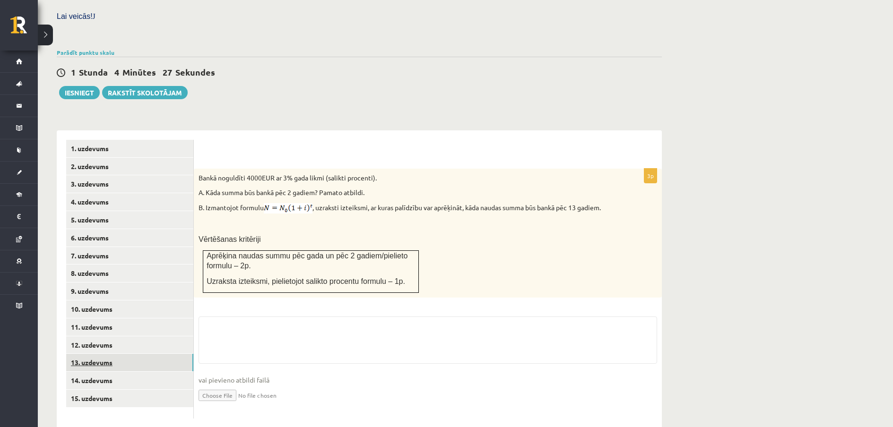
click at [146, 354] on link "13. uzdevums" at bounding box center [129, 362] width 127 height 17
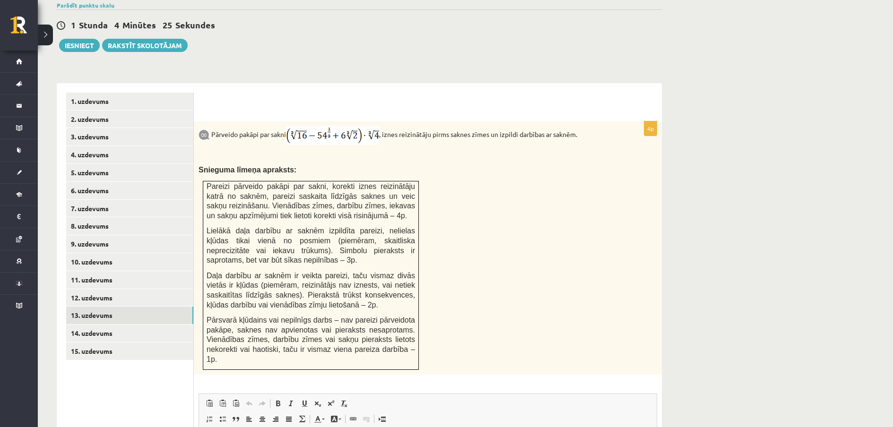
scroll to position [0, 0]
click at [326, 126] on img at bounding box center [332, 135] width 93 height 18
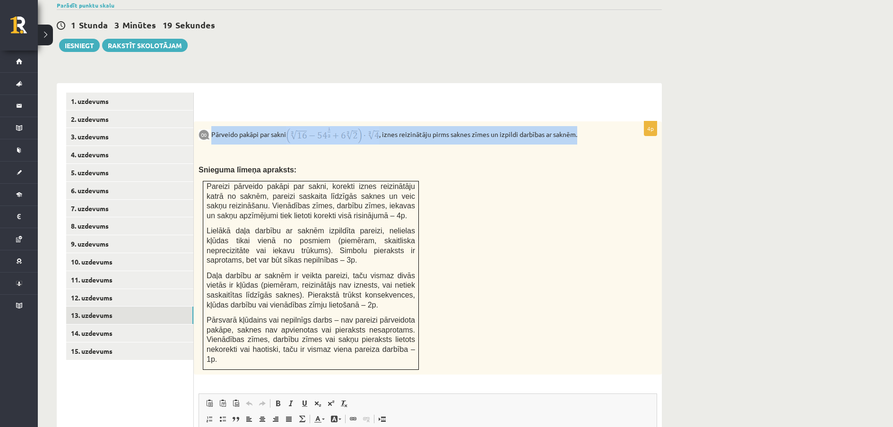
drag, startPoint x: 211, startPoint y: 112, endPoint x: 586, endPoint y: 114, distance: 375.6
click at [586, 126] on p "Pārveido pakāpi par sakni , iznes reizinātāju pirms saknes zīmes un izpildi dar…" at bounding box center [403, 135] width 411 height 18
click at [333, 126] on img at bounding box center [332, 135] width 93 height 18
click at [337, 97] on form "4p Pārveido pakāpi par sakni , iznes reizinātāju pirms saknes zīmes un izpildi …" at bounding box center [427, 342] width 449 height 498
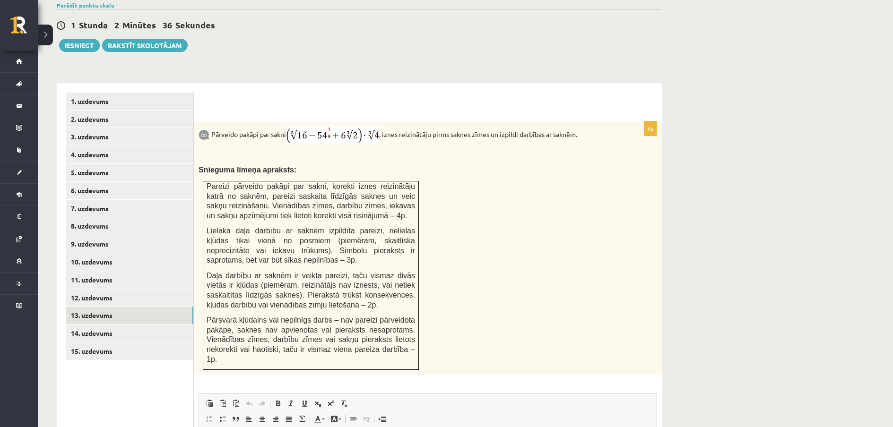
click at [340, 126] on img at bounding box center [332, 135] width 93 height 18
click at [473, 167] on div "Pārveido pakāpi par sakni , iznes reizinātāju pirms saknes zīmes un izpildi dar…" at bounding box center [428, 247] width 468 height 253
click at [140, 325] on link "14. uzdevums" at bounding box center [129, 333] width 127 height 17
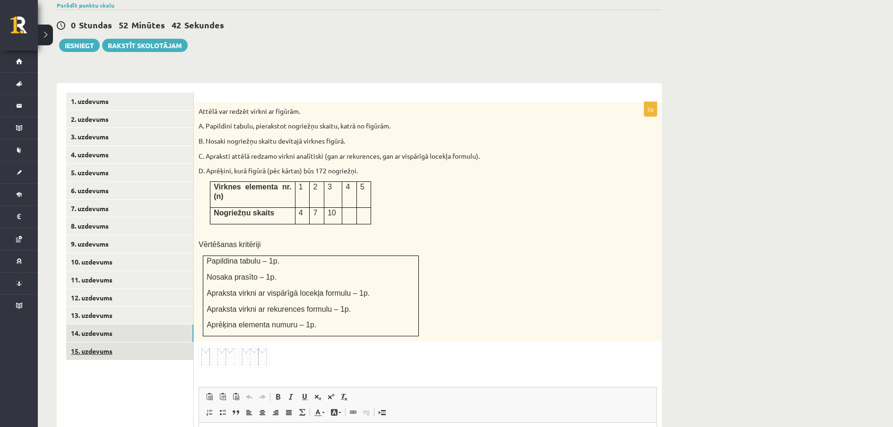
click at [143, 343] on link "15. uzdevums" at bounding box center [129, 351] width 127 height 17
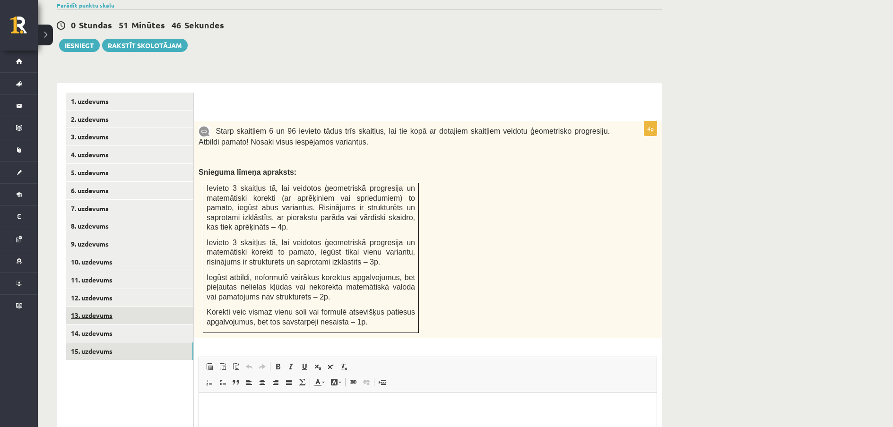
click at [109, 307] on link "13. uzdevums" at bounding box center [129, 315] width 127 height 17
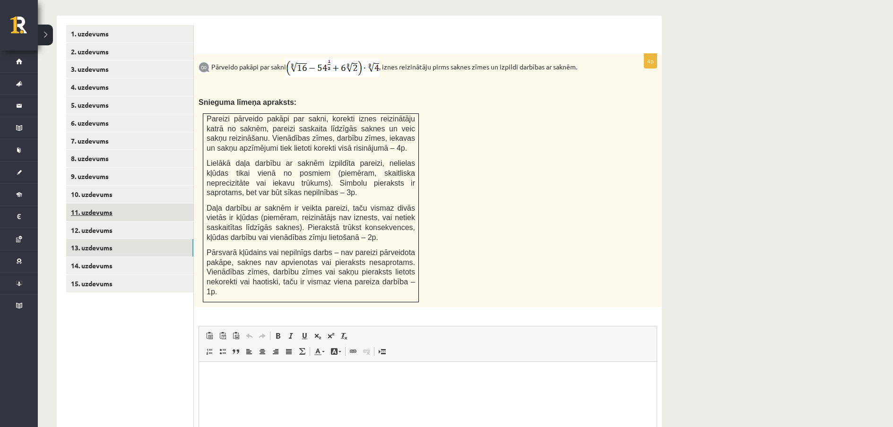
click at [153, 204] on link "11. uzdevums" at bounding box center [129, 212] width 127 height 17
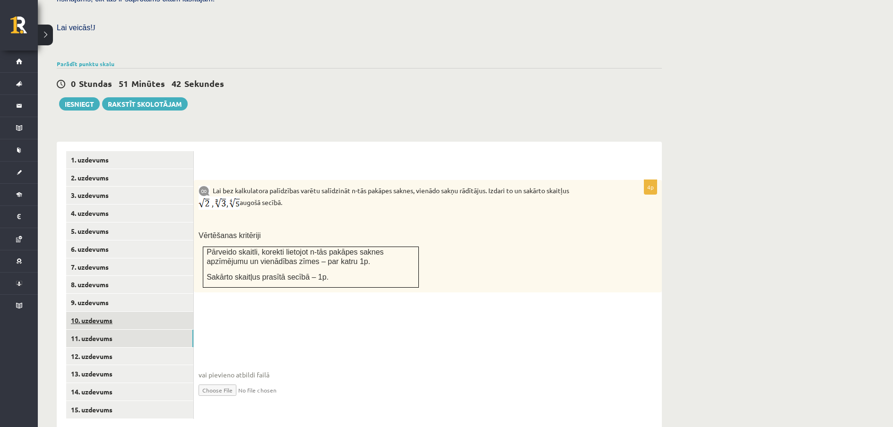
scroll to position [357, 0]
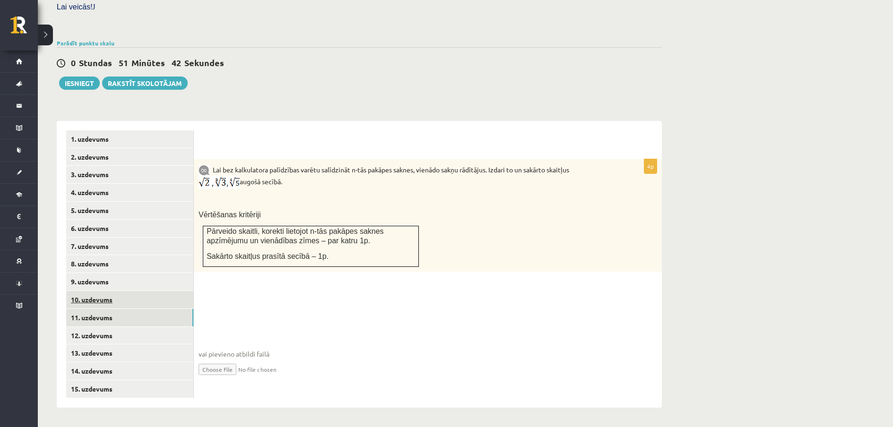
click at [138, 380] on link "15. uzdevums" at bounding box center [129, 388] width 127 height 17
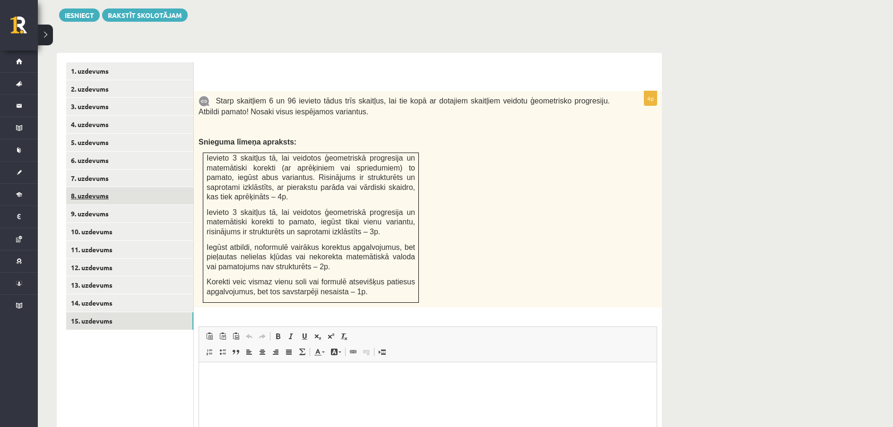
scroll to position [0, 0]
click at [125, 187] on link "8. uzdevums" at bounding box center [129, 195] width 127 height 17
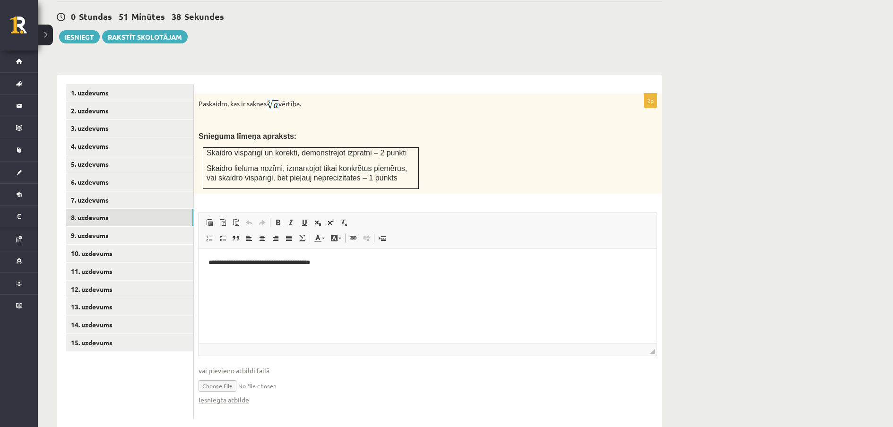
click at [270, 268] on html "**********" at bounding box center [427, 262] width 457 height 29
click at [124, 281] on link "12. uzdevums" at bounding box center [129, 289] width 127 height 17
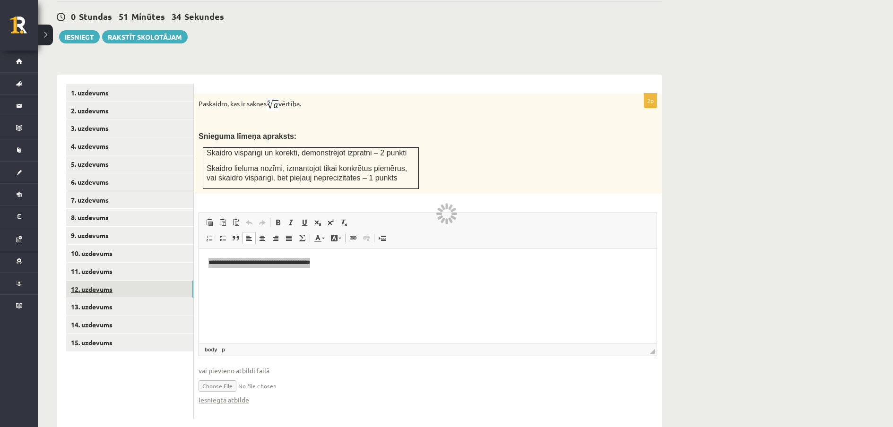
scroll to position [280, 0]
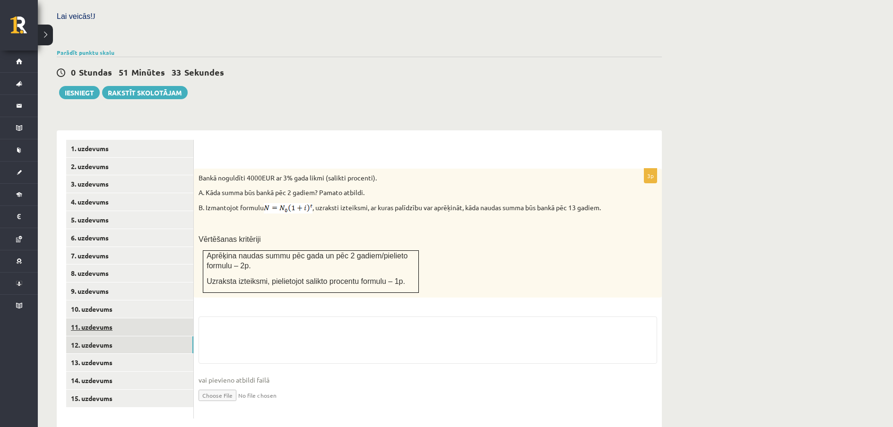
click at [117, 318] on link "11. uzdevums" at bounding box center [129, 326] width 127 height 17
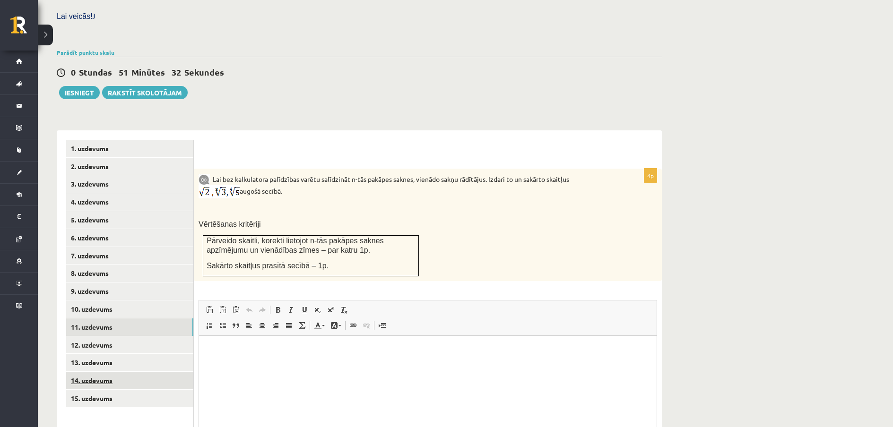
scroll to position [0, 0]
click at [124, 354] on link "13. uzdevums" at bounding box center [129, 362] width 127 height 17
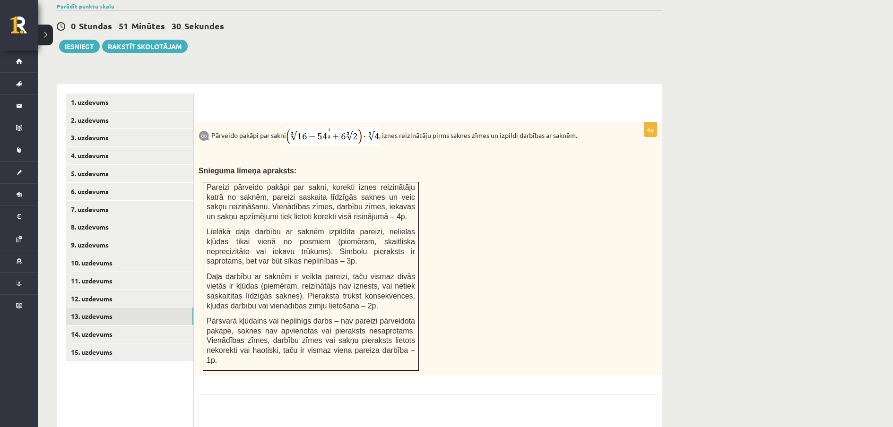
scroll to position [395, 0]
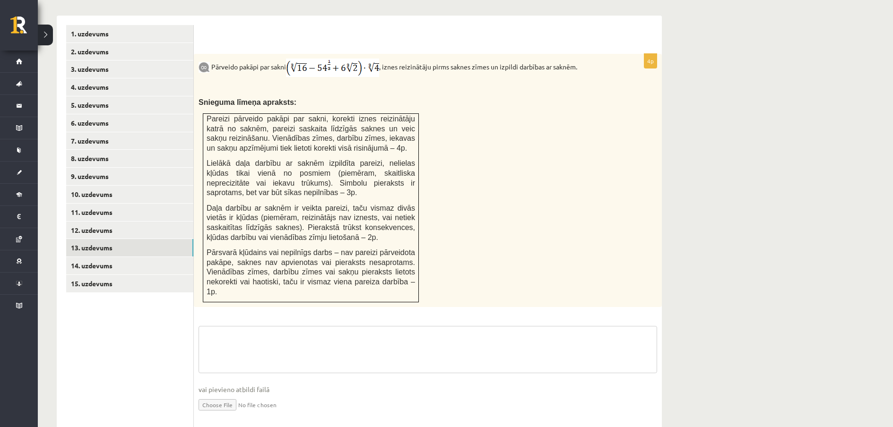
click at [276, 326] on textarea at bounding box center [427, 349] width 458 height 47
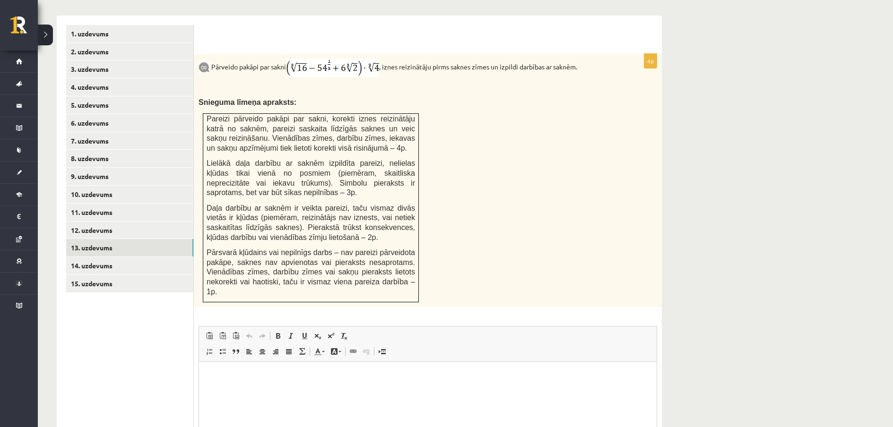
scroll to position [0, 0]
click at [280, 369] on html at bounding box center [427, 376] width 457 height 29
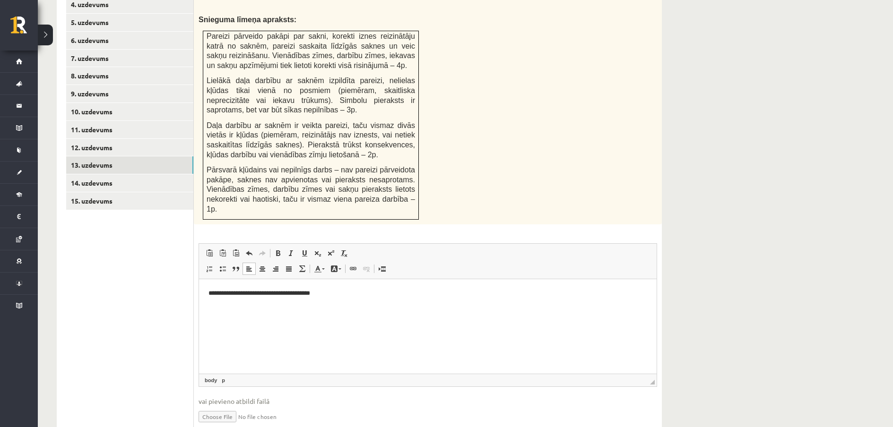
scroll to position [489, 0]
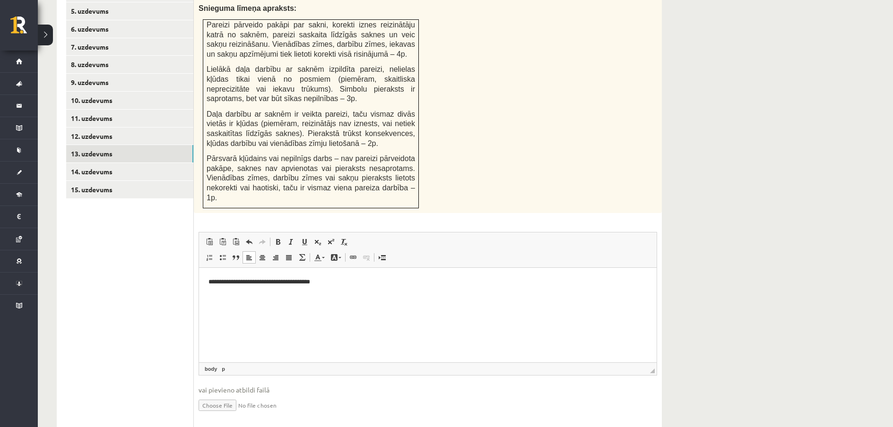
click at [222, 395] on input "file" at bounding box center [427, 404] width 458 height 19
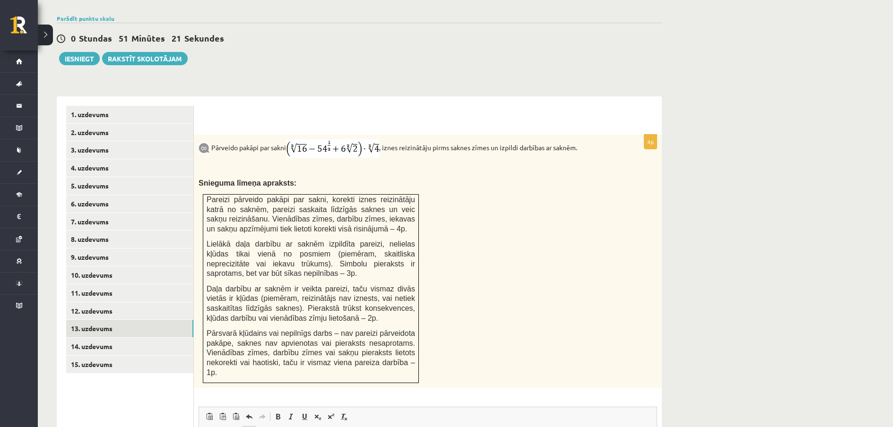
scroll to position [498, 0]
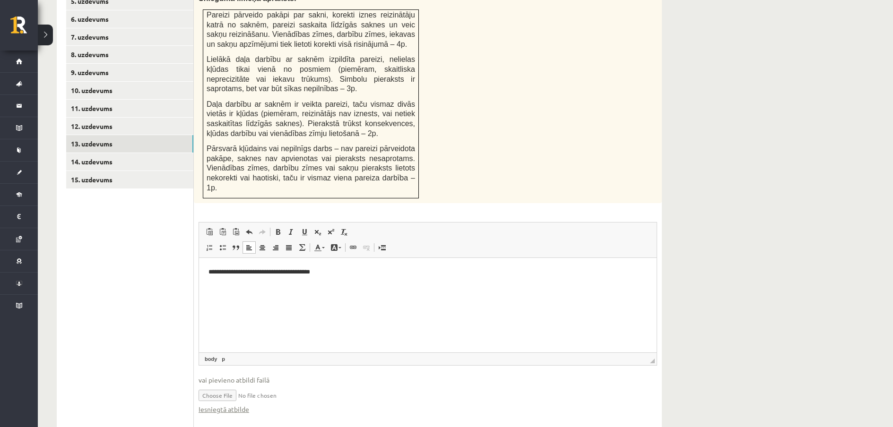
click at [266, 385] on input "file" at bounding box center [427, 394] width 458 height 19
type input "**********"
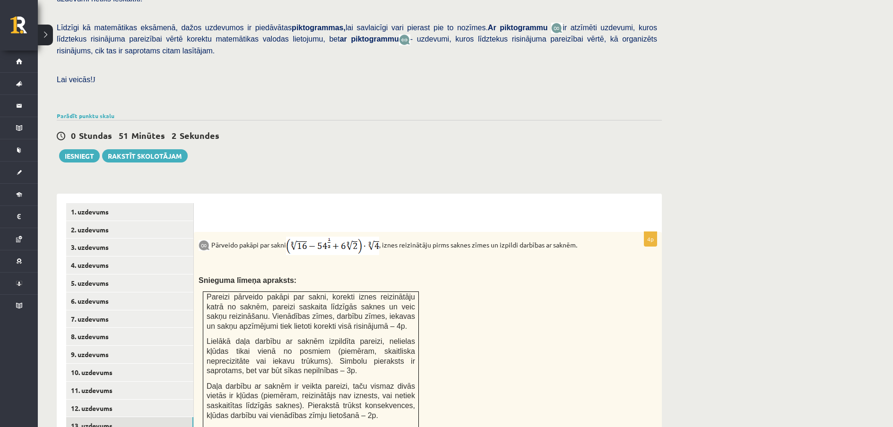
scroll to position [215, 0]
click at [94, 151] on button "Iesniegt" at bounding box center [79, 157] width 41 height 13
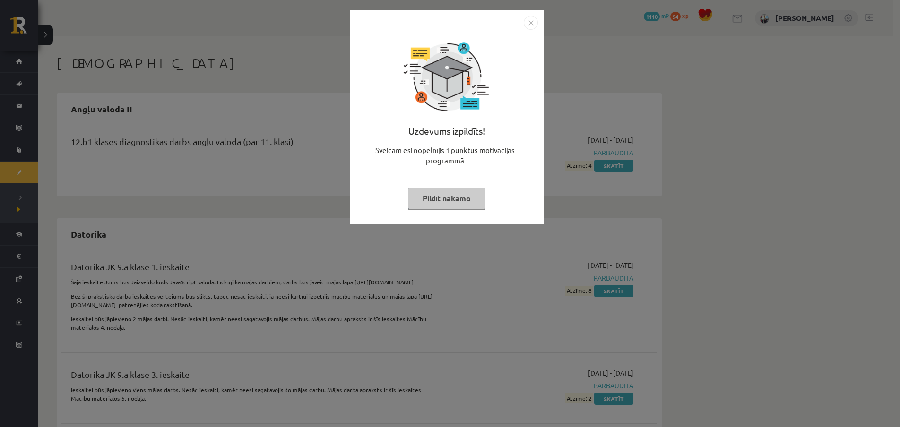
click at [459, 201] on button "Pildīt nākamo" at bounding box center [446, 199] width 77 height 22
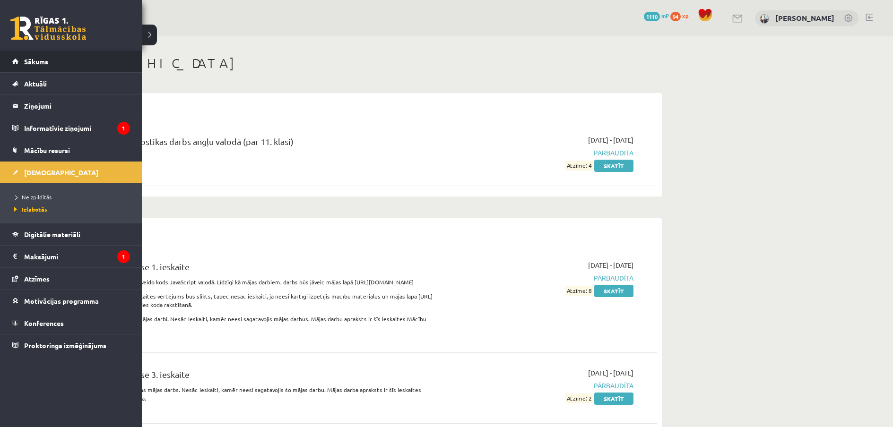
click at [46, 67] on link "Sākums" at bounding box center [71, 62] width 118 height 22
